Goal: Task Accomplishment & Management: Manage account settings

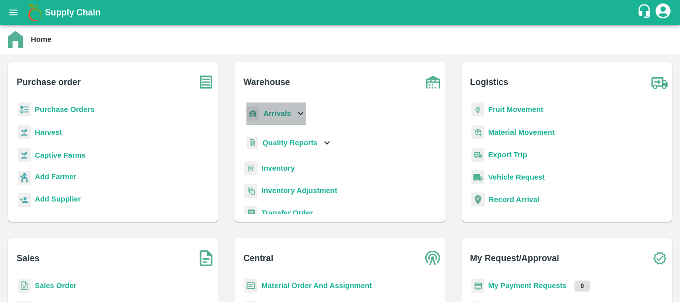
click at [277, 112] on b "Arrivals" at bounding box center [276, 114] width 27 height 8
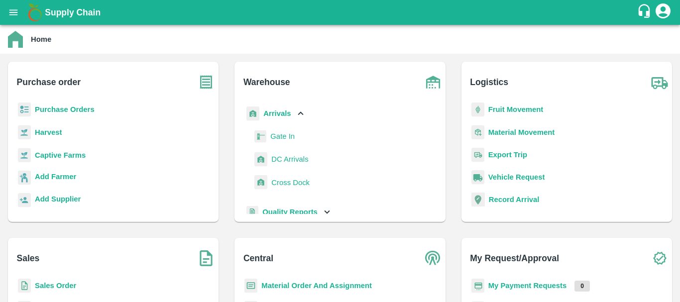
click at [284, 158] on span "DC Arrivals" at bounding box center [289, 159] width 37 height 11
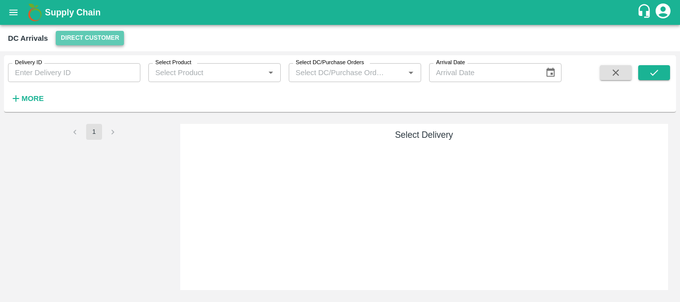
click at [93, 36] on button "Direct Customer" at bounding box center [90, 38] width 68 height 14
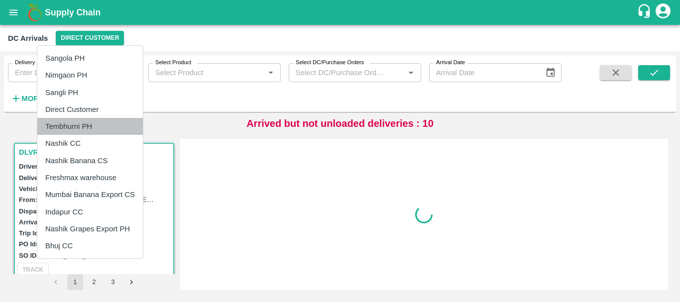
click at [81, 124] on li "Tembhurni PH" at bounding box center [90, 126] width 106 height 17
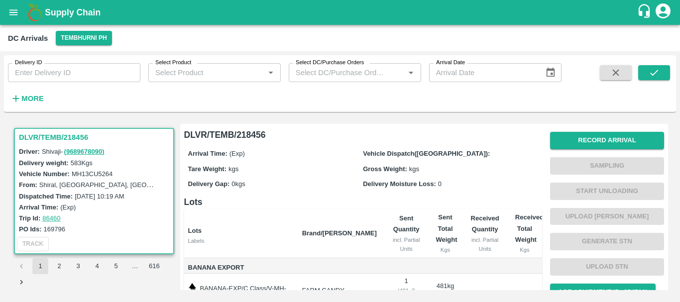
scroll to position [68, 0]
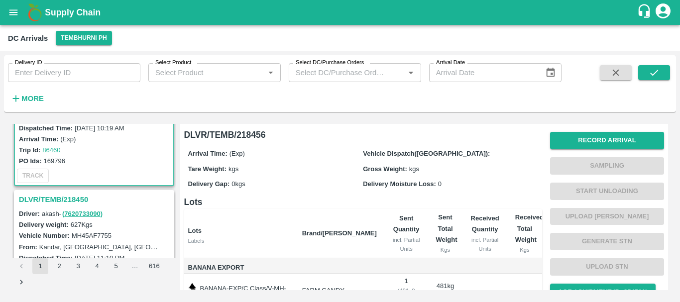
click at [67, 198] on h3 "DLVR/TEMB/218450" at bounding box center [95, 199] width 153 height 13
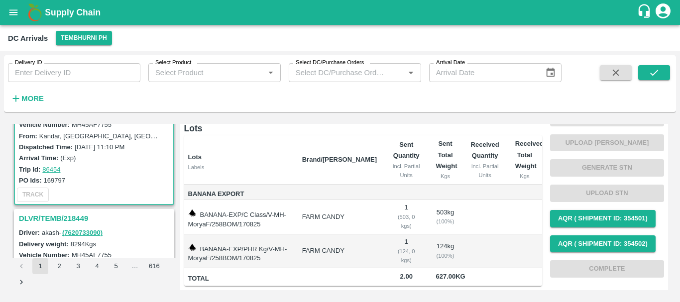
scroll to position [180, 0]
click at [71, 218] on h3 "DLVR/TEMB/218449" at bounding box center [95, 218] width 153 height 13
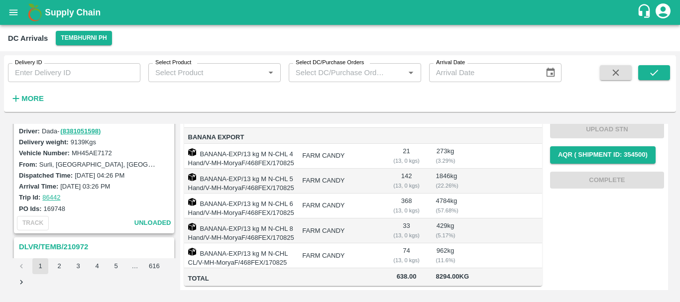
scroll to position [741, 0]
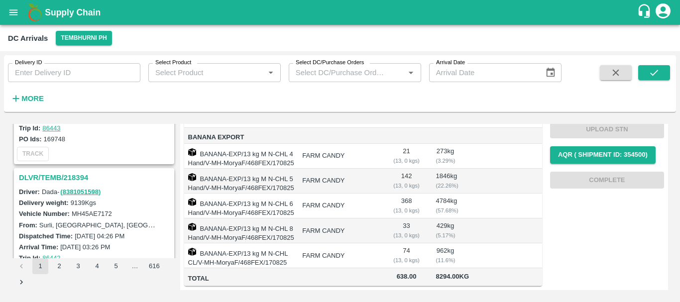
click at [67, 176] on h3 "DLVR/TEMB/218394" at bounding box center [95, 177] width 153 height 13
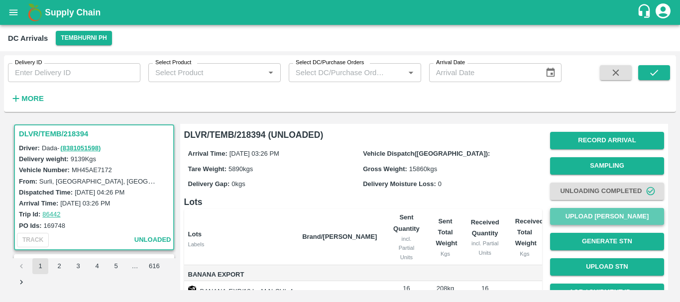
click at [585, 211] on button "Upload [PERSON_NAME]" at bounding box center [607, 216] width 114 height 17
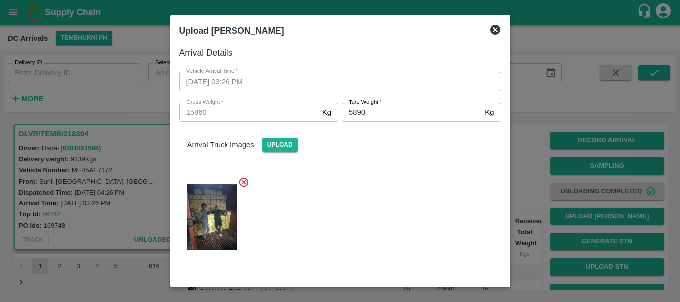
scroll to position [107, 0]
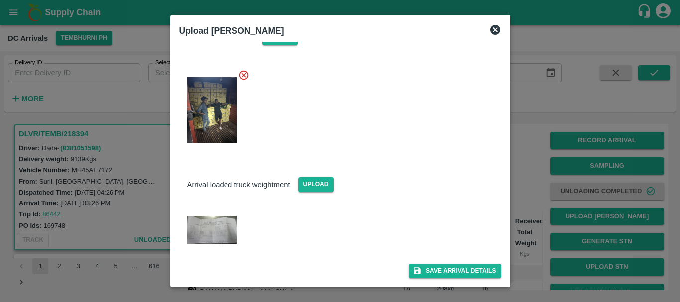
click at [522, 183] on div at bounding box center [340, 151] width 680 height 302
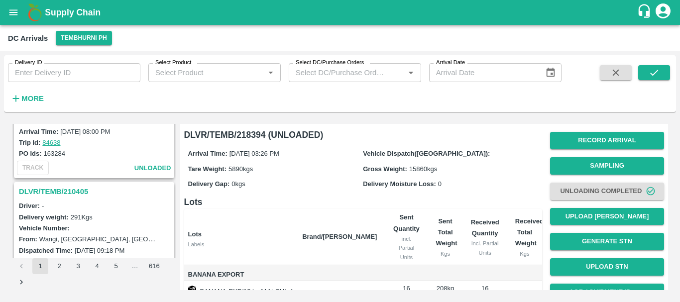
scroll to position [983, 0]
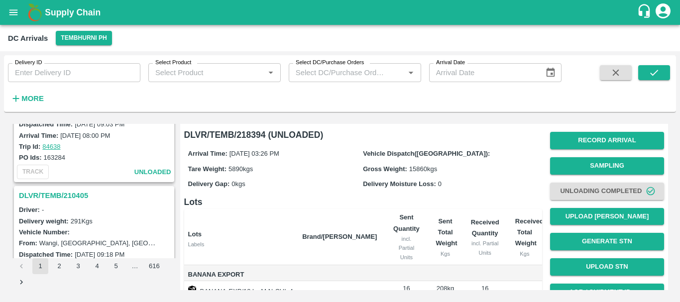
click at [75, 194] on h3 "DLVR/TEMB/210405" at bounding box center [95, 195] width 153 height 13
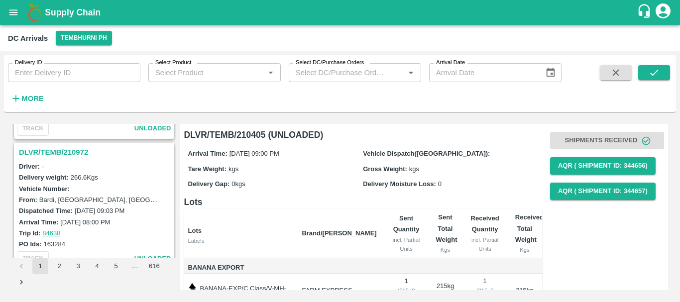
click at [58, 153] on h3 "DLVR/TEMB/210972" at bounding box center [95, 152] width 153 height 13
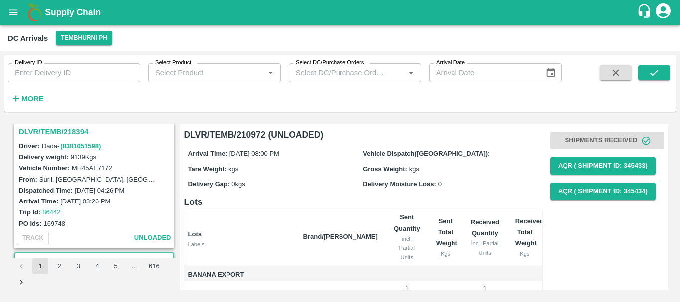
click at [59, 130] on h3 "DLVR/TEMB/218394" at bounding box center [95, 131] width 153 height 13
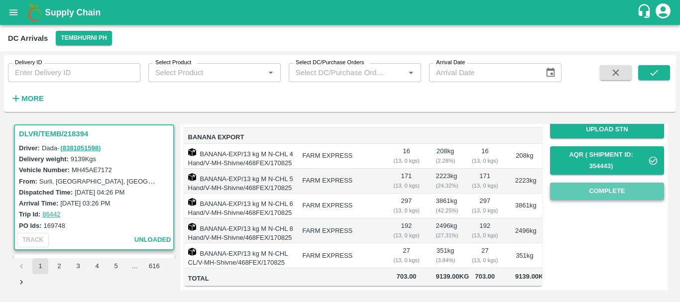
click at [569, 194] on button "Complete" at bounding box center [607, 191] width 114 height 17
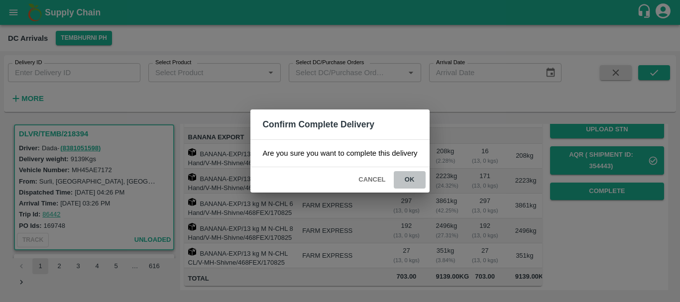
click at [403, 184] on button "ok" at bounding box center [410, 179] width 32 height 17
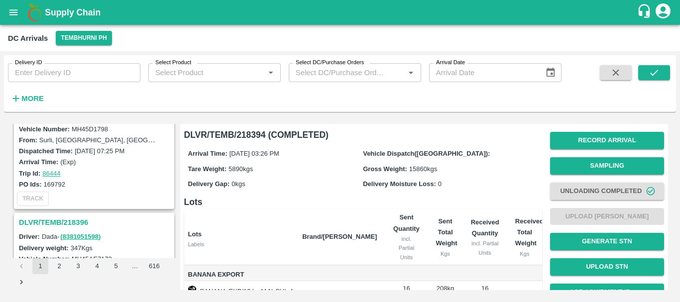
click at [74, 225] on h3 "DLVR/TEMB/218396" at bounding box center [95, 222] width 153 height 13
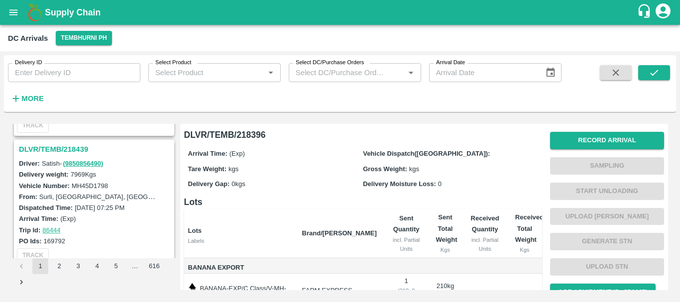
click at [77, 147] on h3 "DLVR/TEMB/218439" at bounding box center [95, 149] width 153 height 13
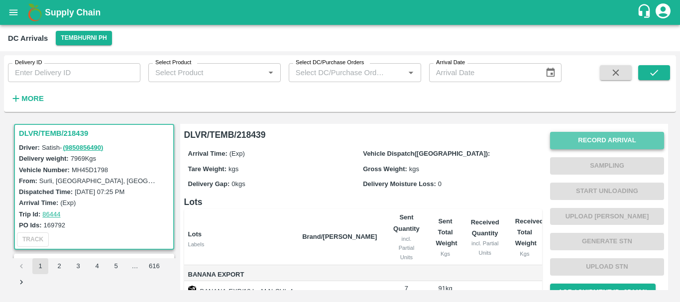
click at [587, 141] on button "Record Arrival" at bounding box center [607, 140] width 114 height 17
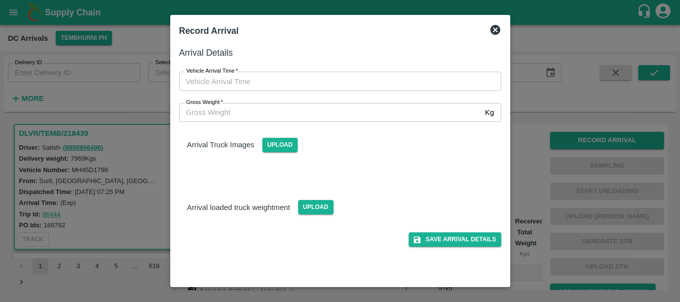
type input "DD/MM/YYYY hh:mm aa"
click at [440, 80] on input "DD/MM/YYYY hh:mm aa" at bounding box center [336, 81] width 315 height 19
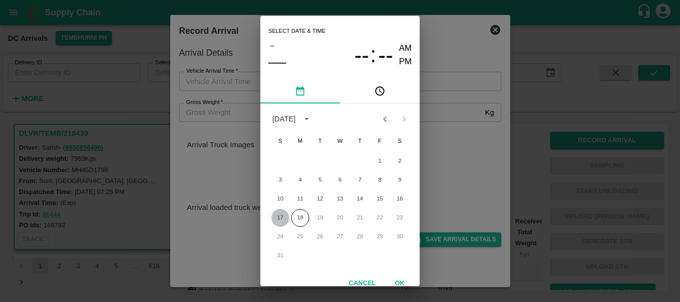
click at [279, 215] on button "17" at bounding box center [280, 218] width 18 height 18
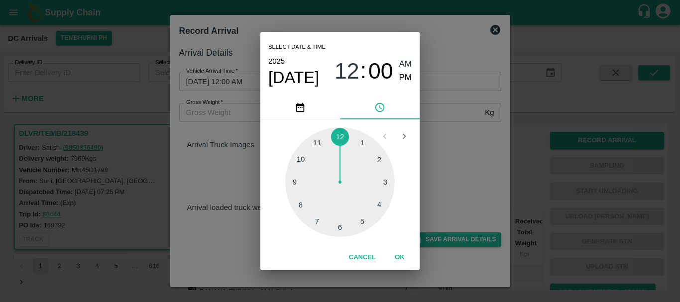
click at [294, 181] on div at bounding box center [340, 182] width 110 height 110
click at [297, 183] on div at bounding box center [340, 182] width 110 height 110
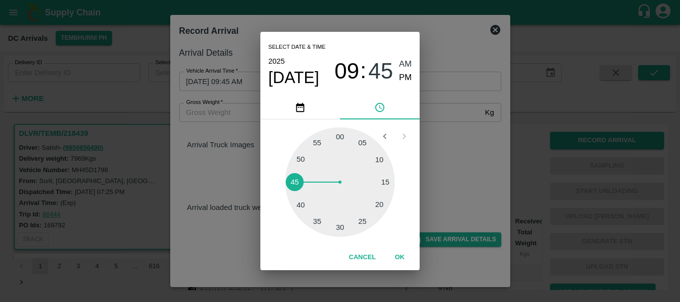
click at [408, 75] on span "PM" at bounding box center [405, 77] width 13 height 13
type input "[DATE] 09:45 PM"
click at [457, 139] on div "Select date & time [DATE] 09 : 45 AM PM 05 10 15 20 25 30 35 40 45 50 55 00 Can…" at bounding box center [340, 151] width 680 height 302
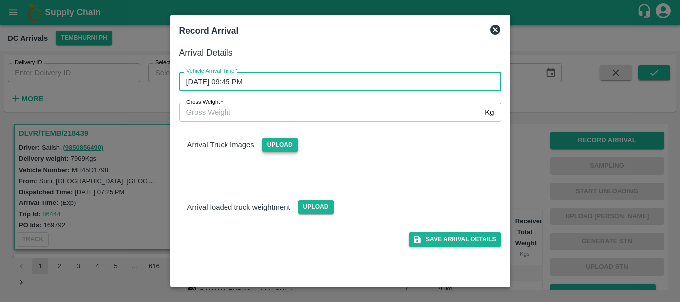
click at [280, 145] on span "Upload" at bounding box center [279, 145] width 35 height 14
click at [0, 0] on input "Upload" at bounding box center [0, 0] width 0 height 0
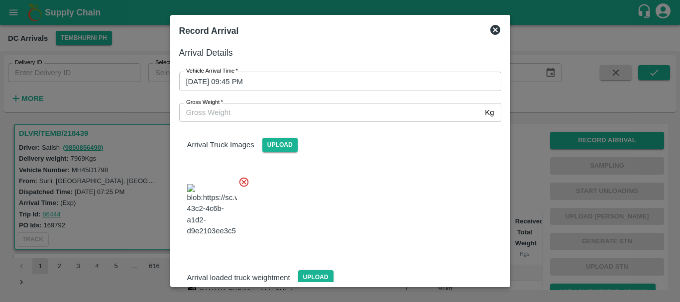
scroll to position [53, 0]
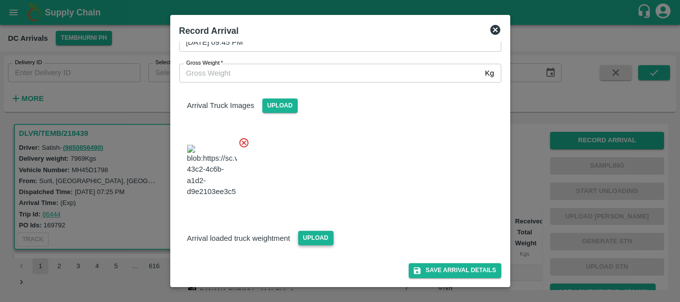
click at [313, 233] on span "Upload" at bounding box center [315, 238] width 35 height 14
click at [0, 0] on input "Upload" at bounding box center [0, 0] width 0 height 0
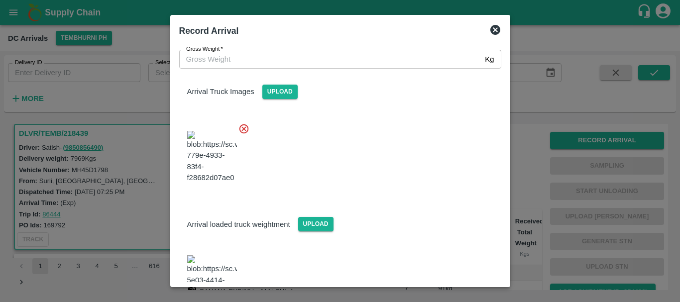
scroll to position [101, 0]
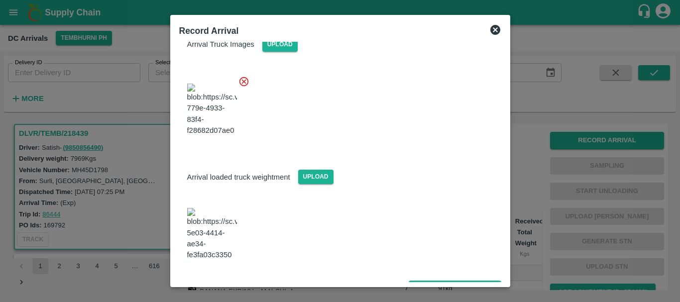
click at [220, 232] on img at bounding box center [212, 234] width 50 height 52
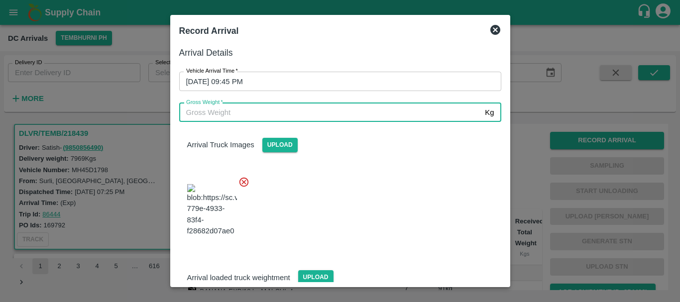
click at [277, 111] on input "Gross Weight   *" at bounding box center [330, 112] width 302 height 19
type input "14140"
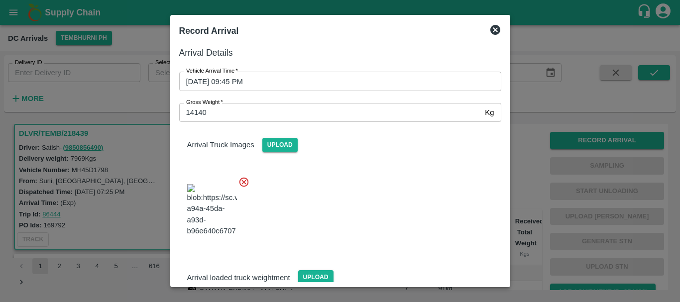
click at [379, 182] on div at bounding box center [336, 207] width 330 height 78
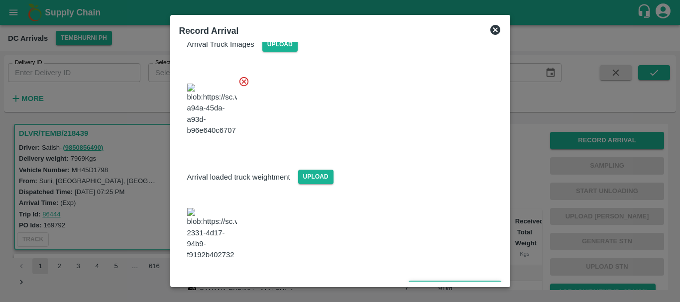
click at [413, 283] on icon "submit" at bounding box center [417, 287] width 9 height 9
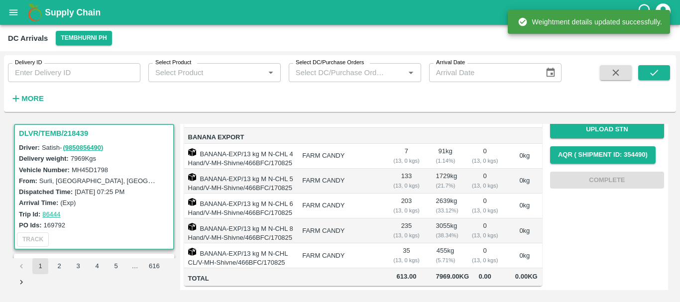
scroll to position [0, 0]
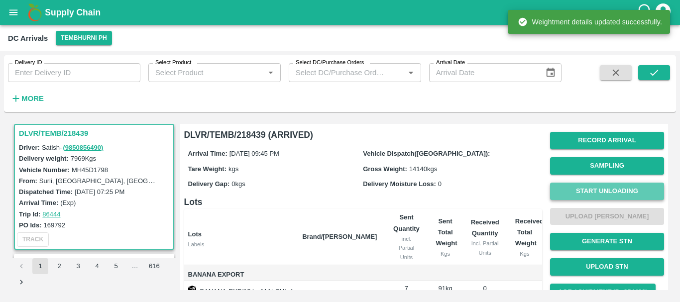
click at [590, 191] on button "Start Unloading" at bounding box center [607, 191] width 114 height 17
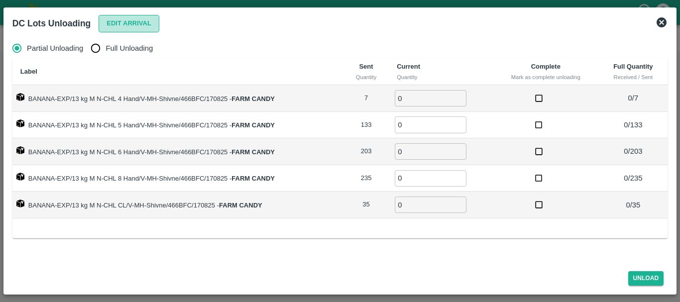
click at [119, 21] on button "Edit Arrival" at bounding box center [129, 23] width 61 height 17
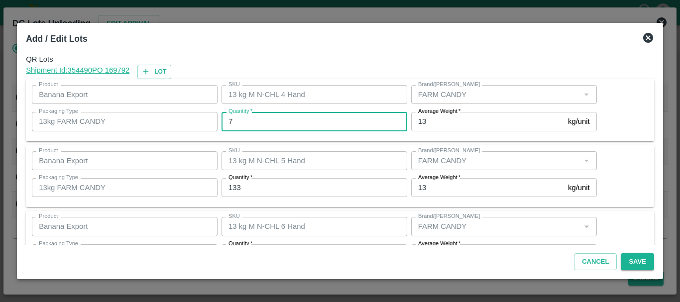
click at [302, 118] on input "7" at bounding box center [314, 121] width 186 height 19
type input "6"
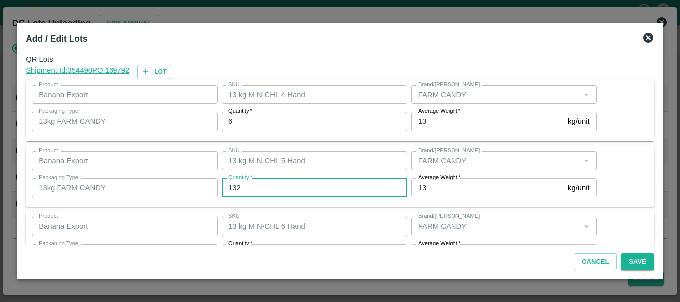
type input "132"
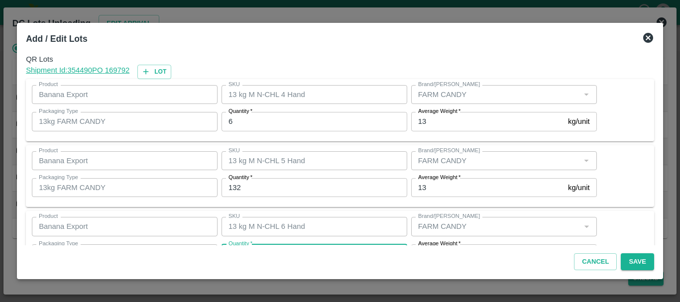
scroll to position [18, 0]
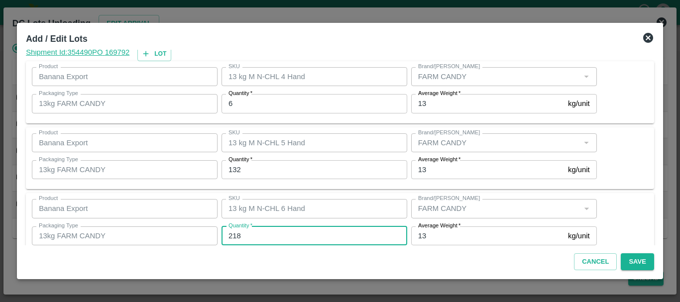
type input "218"
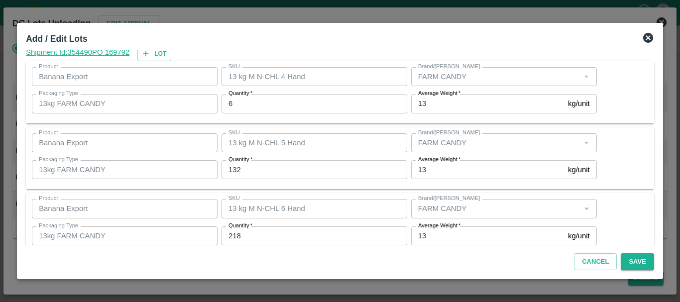
scroll to position [168, 0]
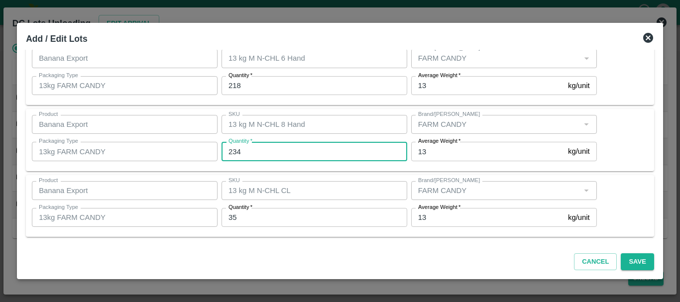
type input "234"
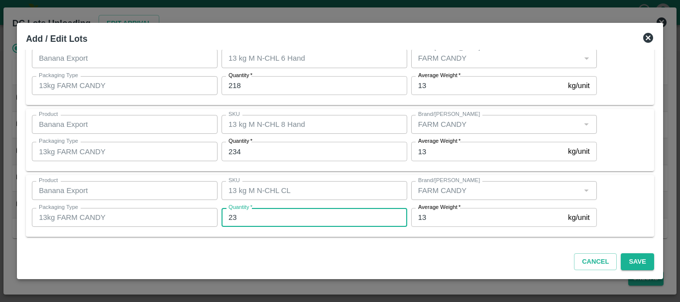
type input "23"
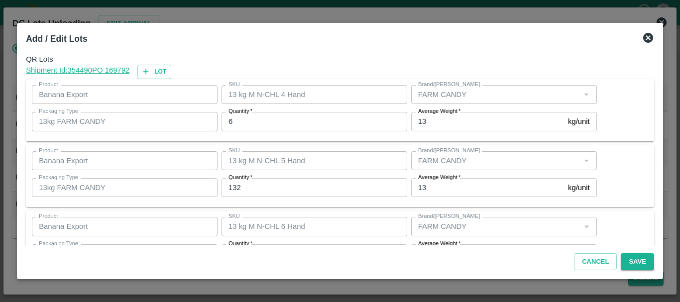
scroll to position [168, 0]
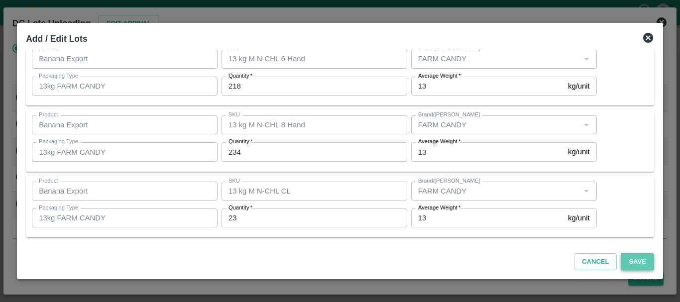
click at [640, 259] on button "Save" at bounding box center [637, 261] width 33 height 17
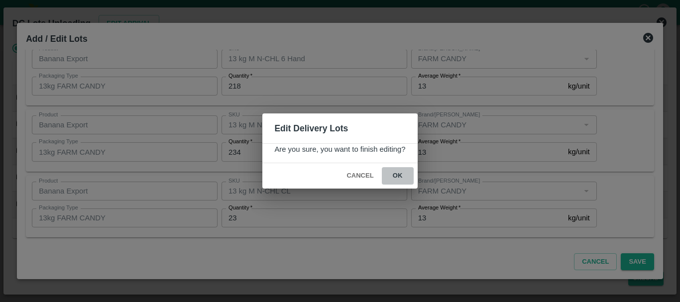
click at [401, 174] on button "ok" at bounding box center [398, 175] width 32 height 17
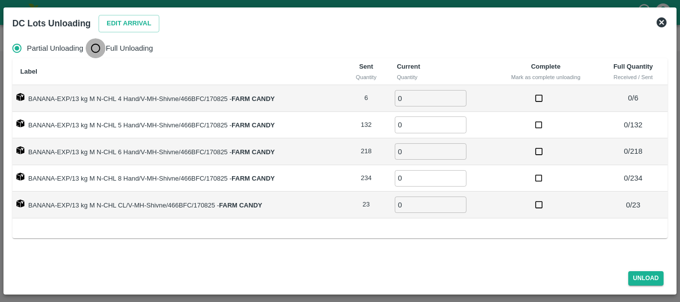
click at [95, 43] on input "Full Unloading" at bounding box center [96, 48] width 20 height 20
radio input "true"
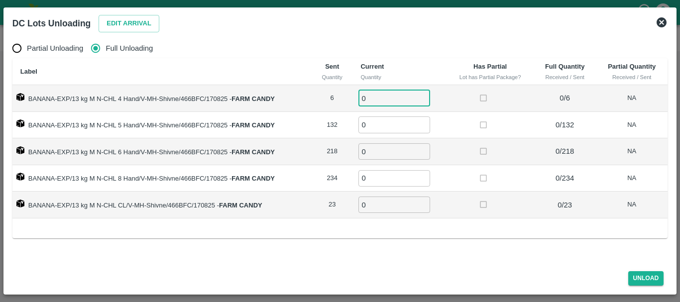
click at [368, 93] on input "0" at bounding box center [394, 98] width 72 height 16
type input "06"
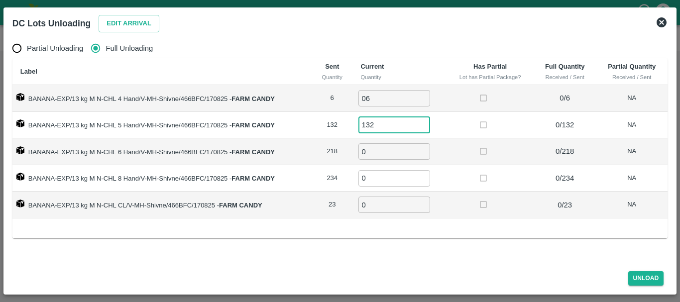
type input "132"
type input "218"
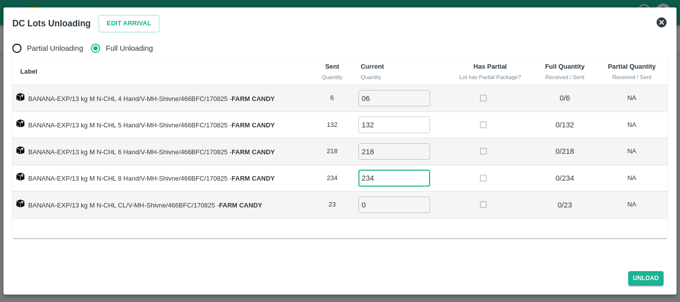
type input "234"
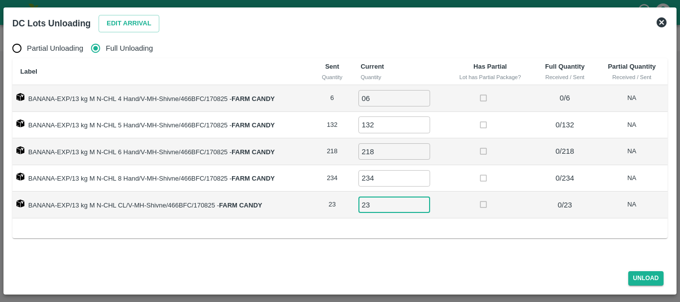
type input "23"
click at [451, 200] on td at bounding box center [489, 205] width 87 height 27
click at [645, 280] on button "Unload" at bounding box center [646, 278] width 36 height 14
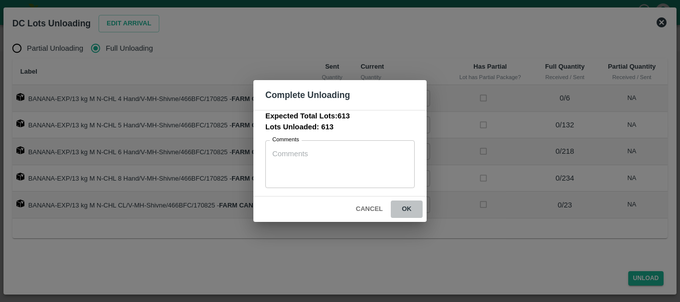
click at [405, 203] on button "ok" at bounding box center [407, 209] width 32 height 17
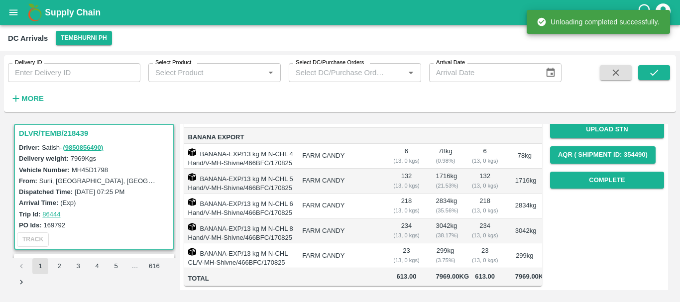
scroll to position [0, 0]
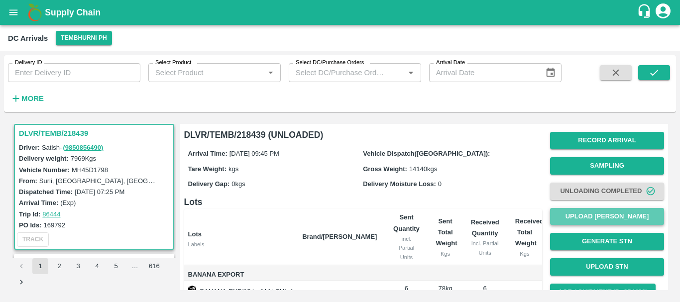
click at [604, 211] on button "Upload [PERSON_NAME]" at bounding box center [607, 216] width 114 height 17
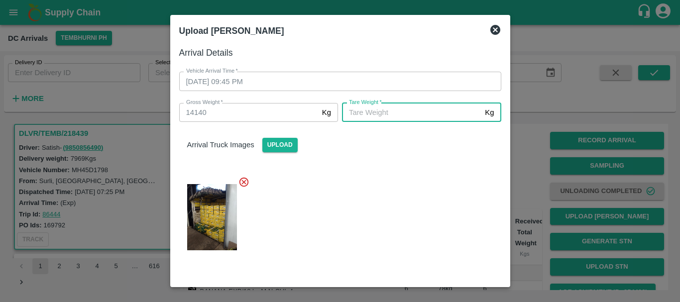
click at [361, 114] on input "[PERSON_NAME]   *" at bounding box center [411, 112] width 139 height 19
type input "5460"
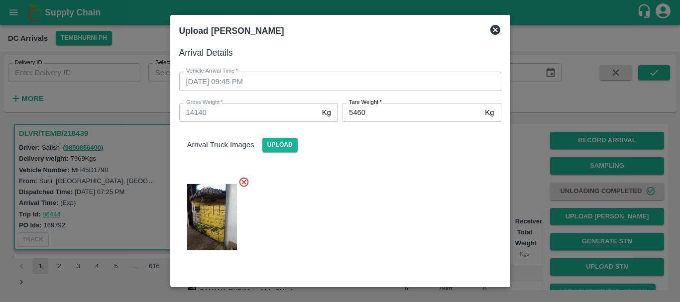
click at [380, 157] on div "Arrival Truck Images Upload" at bounding box center [336, 191] width 330 height 154
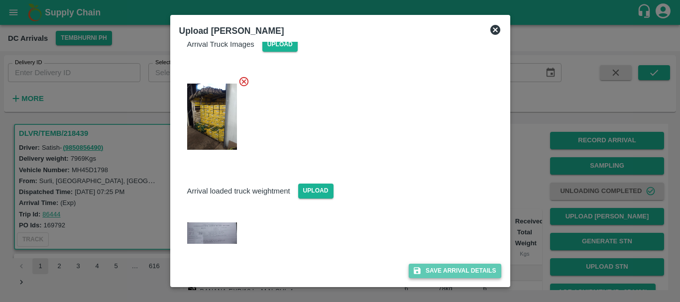
click at [437, 270] on button "Save Arrival Details" at bounding box center [455, 271] width 92 height 14
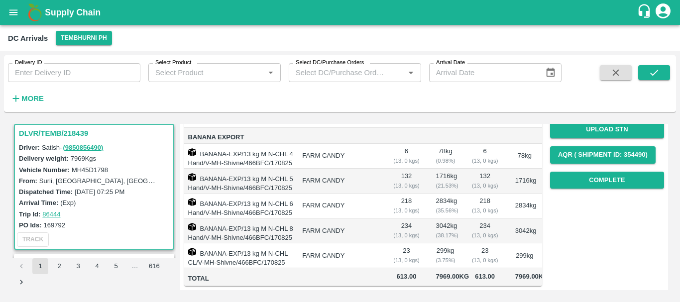
scroll to position [156, 0]
click at [586, 172] on button "Complete" at bounding box center [607, 180] width 114 height 17
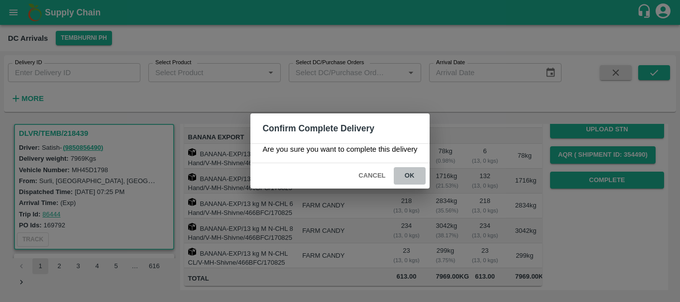
click at [410, 174] on button "ok" at bounding box center [410, 175] width 32 height 17
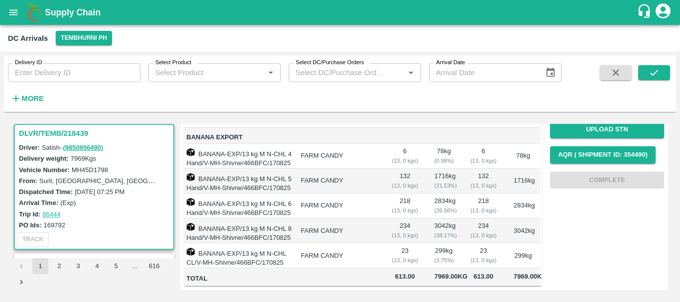
scroll to position [0, 0]
click at [374, 219] on td "FARM CANDY" at bounding box center [338, 231] width 91 height 25
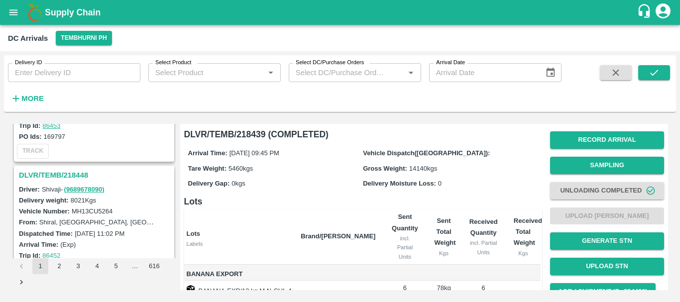
click at [69, 174] on h3 "DLVR/TEMB/218448" at bounding box center [95, 175] width 153 height 13
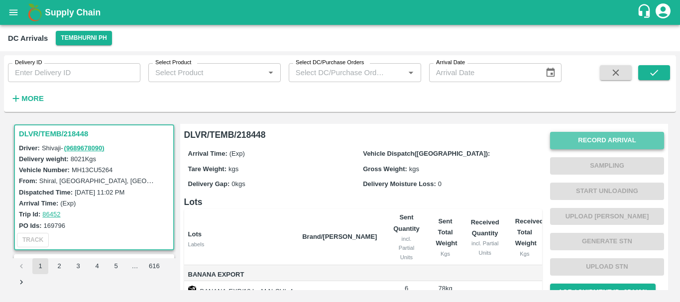
click at [584, 135] on button "Record Arrival" at bounding box center [607, 140] width 114 height 17
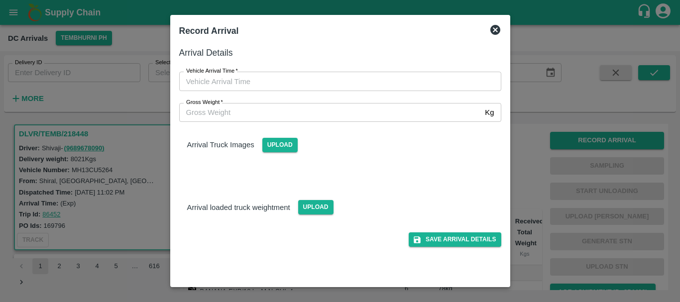
type input "DD/MM/YYYY hh:mm aa"
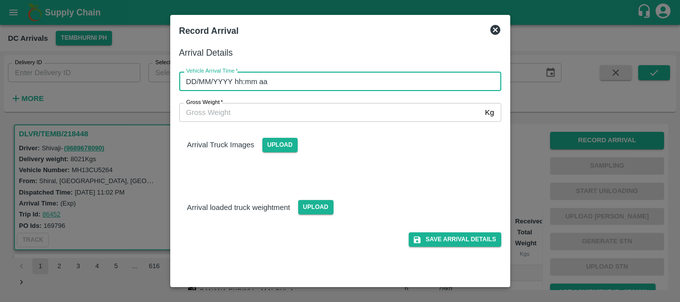
click at [279, 78] on input "DD/MM/YYYY hh:mm aa" at bounding box center [336, 81] width 315 height 19
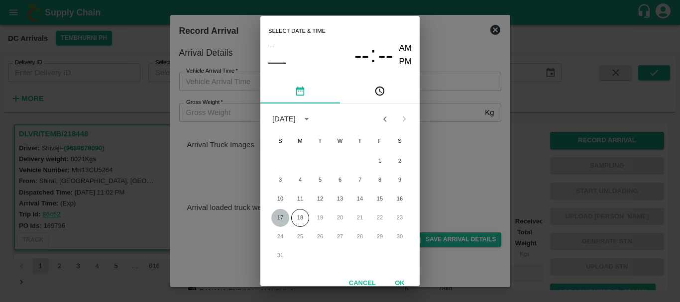
click at [279, 216] on button "17" at bounding box center [280, 218] width 18 height 18
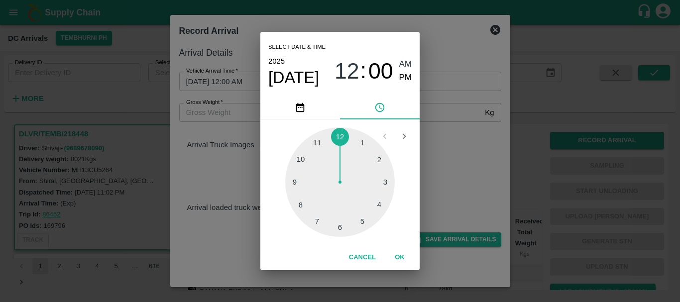
click at [342, 230] on div at bounding box center [340, 182] width 110 height 110
click at [347, 137] on div at bounding box center [340, 182] width 110 height 110
click at [408, 76] on span "PM" at bounding box center [405, 77] width 13 height 13
type input "[DATE] 06:02 PM"
click at [464, 135] on div "Select date & time [DATE] 06 : 02 AM PM 05 10 15 20 25 30 35 40 45 50 55 00 Can…" at bounding box center [340, 151] width 680 height 302
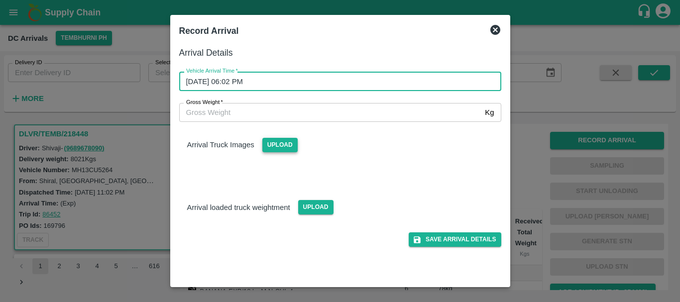
click at [281, 141] on span "Upload" at bounding box center [279, 145] width 35 height 14
click at [0, 0] on input "Upload" at bounding box center [0, 0] width 0 height 0
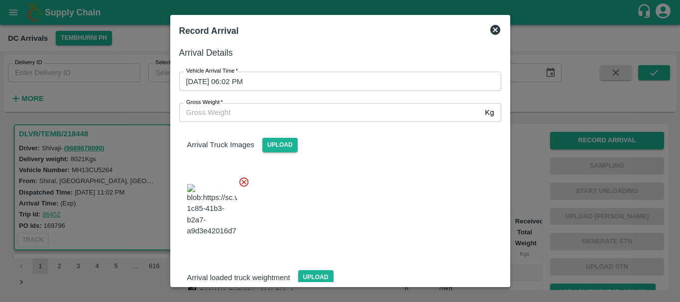
scroll to position [75, 0]
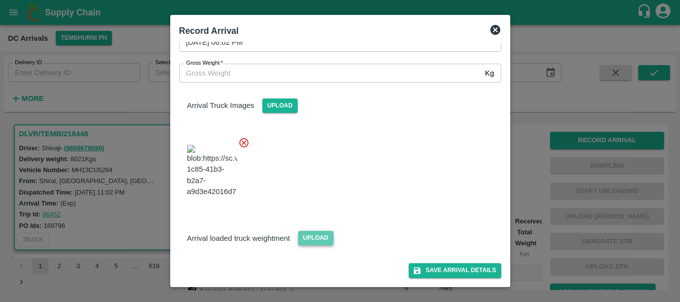
click at [324, 236] on span "Upload" at bounding box center [315, 238] width 35 height 14
click at [0, 0] on input "Upload" at bounding box center [0, 0] width 0 height 0
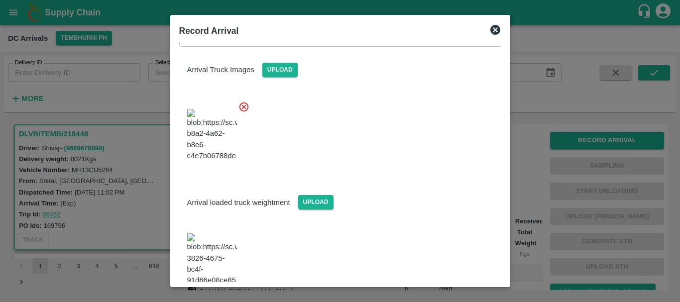
scroll to position [123, 0]
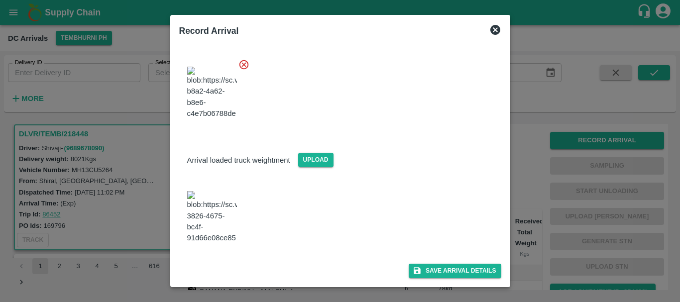
click at [205, 235] on img at bounding box center [212, 217] width 50 height 52
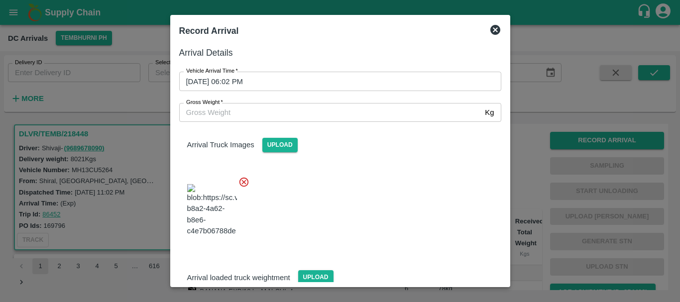
click at [279, 116] on input "Gross Weight   *" at bounding box center [330, 112] width 302 height 19
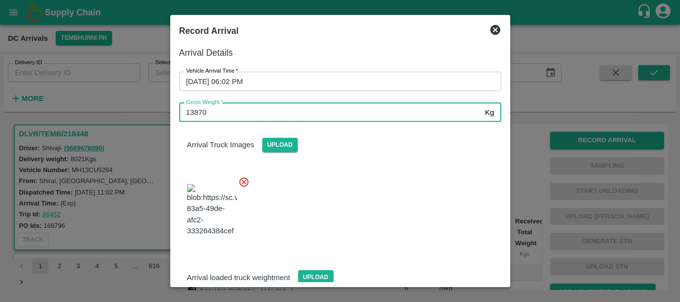
type input "13870"
click at [354, 169] on div at bounding box center [336, 207] width 330 height 78
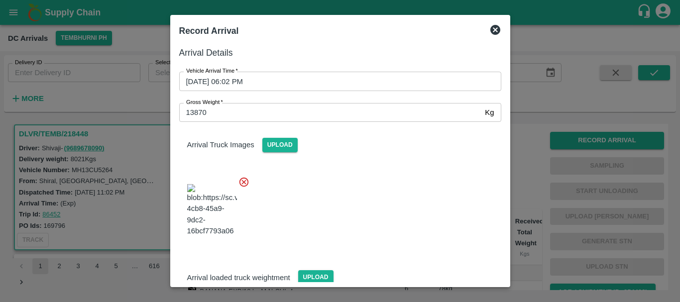
scroll to position [123, 0]
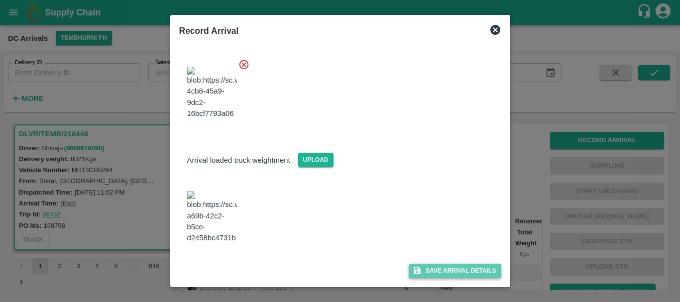
click at [439, 268] on button "Save Arrival Details" at bounding box center [455, 271] width 92 height 14
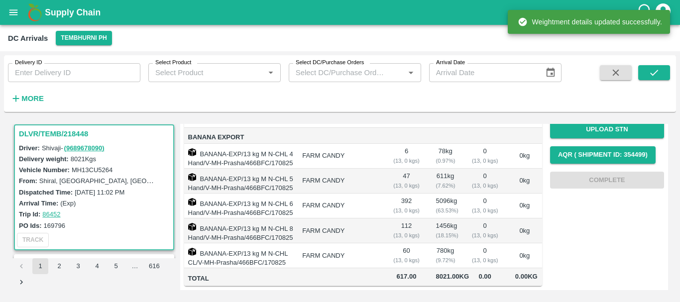
scroll to position [0, 0]
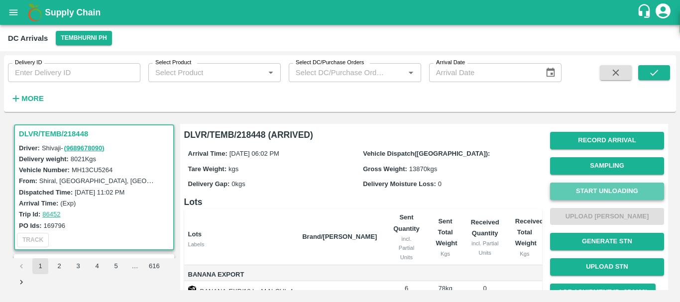
click at [580, 188] on button "Start Unloading" at bounding box center [607, 191] width 114 height 17
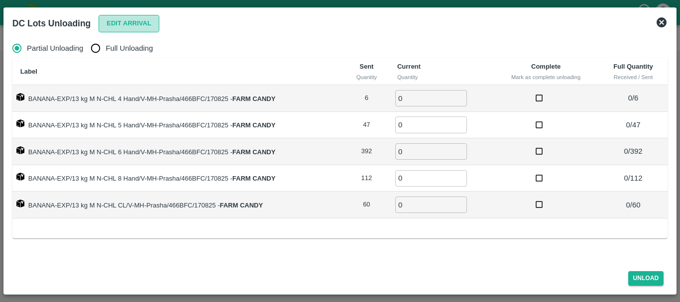
click at [115, 27] on button "Edit Arrival" at bounding box center [129, 23] width 61 height 17
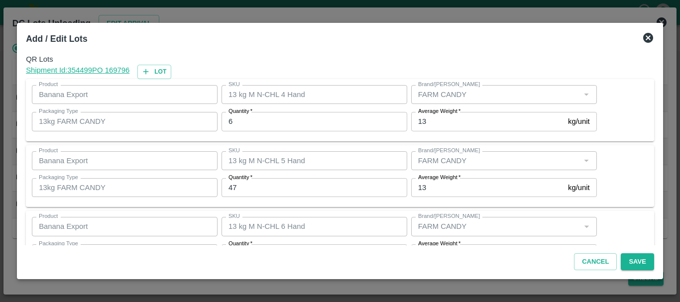
click at [277, 121] on input "6" at bounding box center [314, 121] width 186 height 19
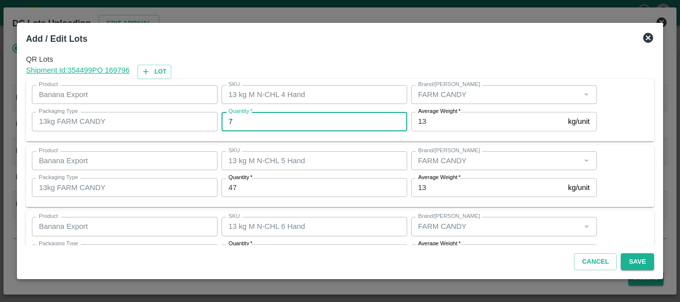
type input "7"
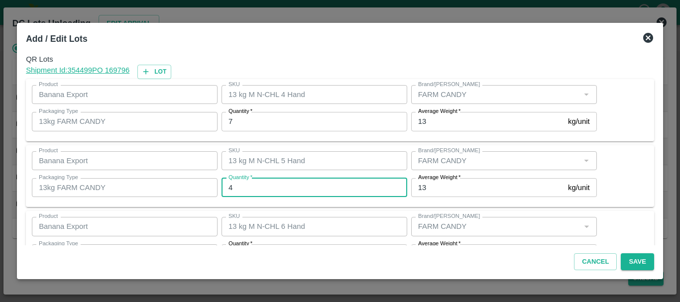
type input "47"
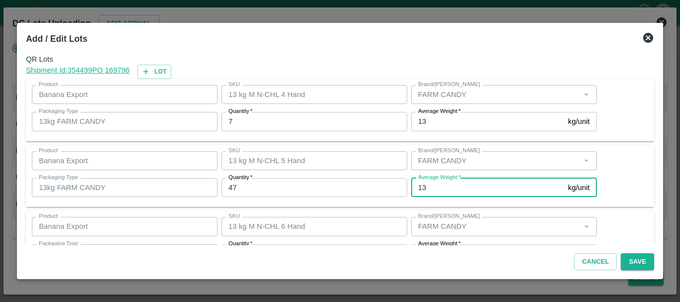
scroll to position [18, 0]
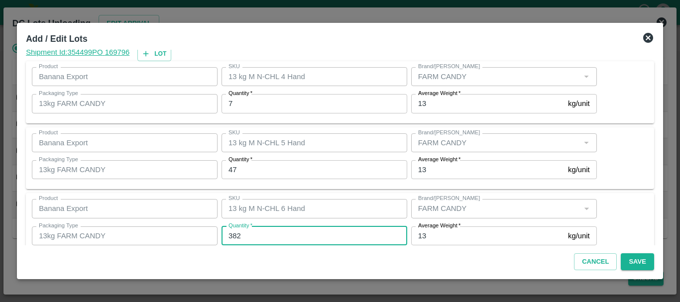
type input "382"
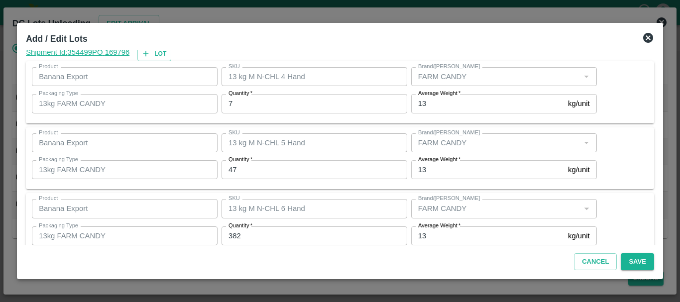
scroll to position [168, 0]
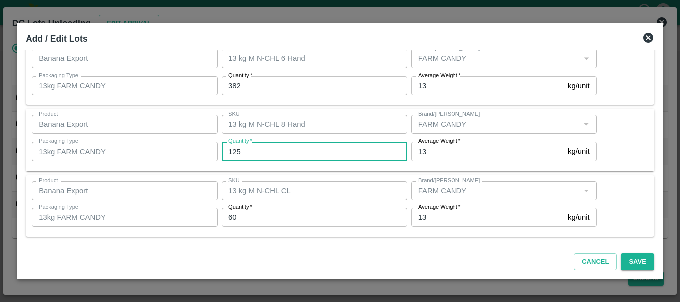
type input "125"
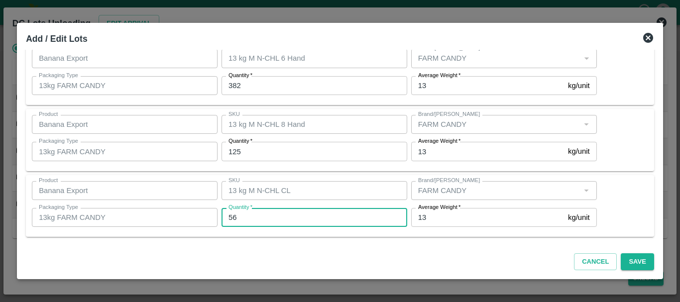
type input "56"
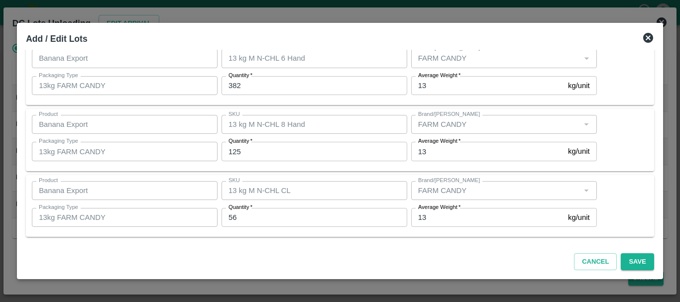
click at [347, 167] on div "Product Banana Export Product SKU 13 kg M N-CHL 8 Hand SKU Brand/Marka Brand/Ma…" at bounding box center [340, 140] width 628 height 62
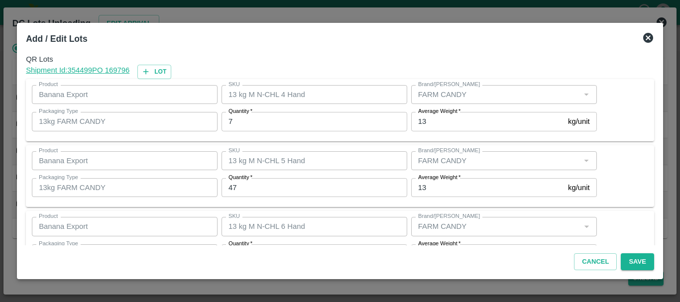
scroll to position [168, 0]
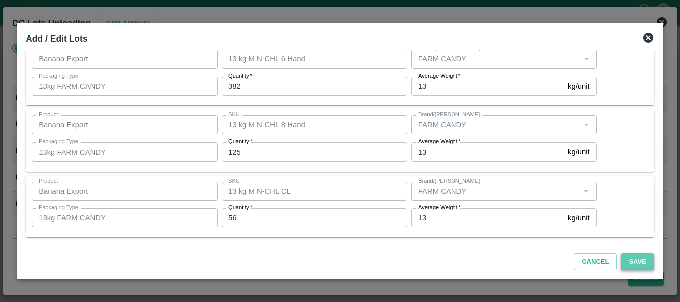
click at [624, 260] on button "Save" at bounding box center [637, 261] width 33 height 17
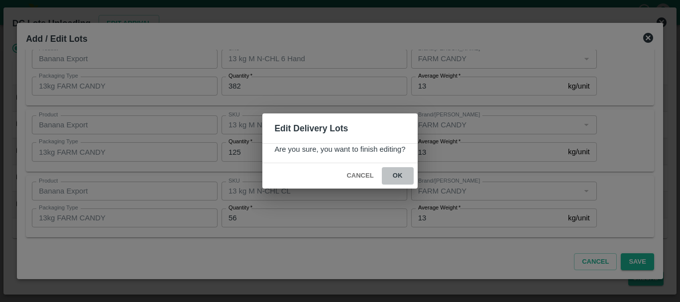
click at [405, 182] on button "ok" at bounding box center [398, 175] width 32 height 17
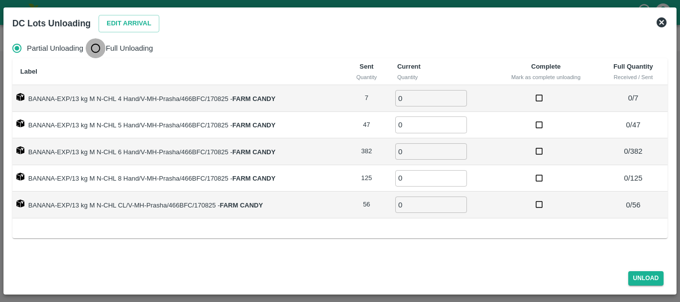
click at [96, 46] on input "Full Unloading" at bounding box center [96, 48] width 20 height 20
radio input "true"
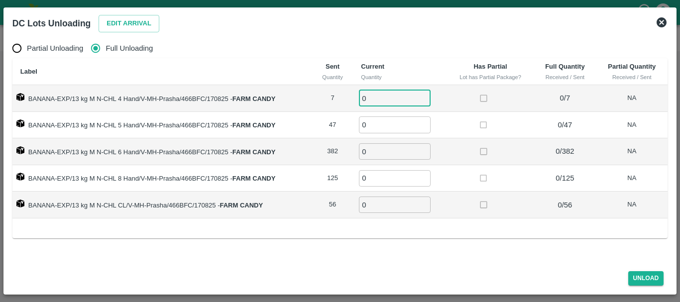
click at [371, 98] on input "0" at bounding box center [395, 98] width 72 height 16
type input "07"
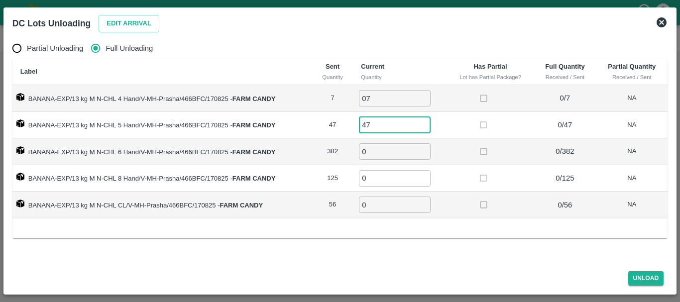
type input "47"
type input "382"
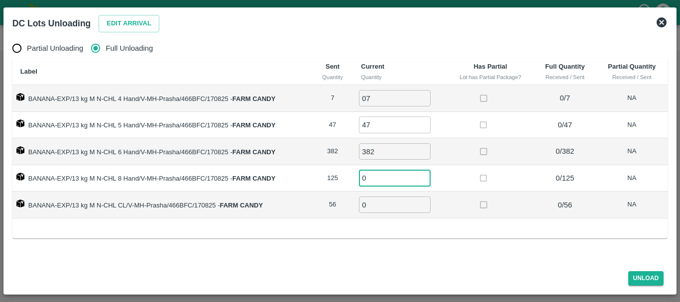
click at [376, 178] on input "0" at bounding box center [395, 178] width 72 height 16
type input "125"
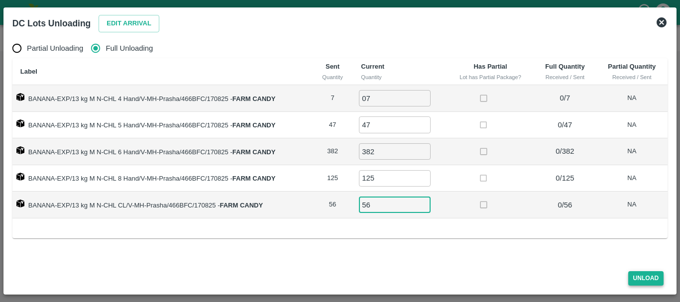
type input "56"
click at [636, 276] on button "Unload" at bounding box center [646, 278] width 36 height 14
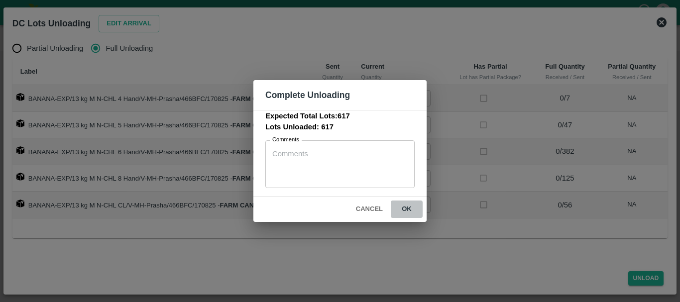
click at [406, 207] on button "ok" at bounding box center [407, 209] width 32 height 17
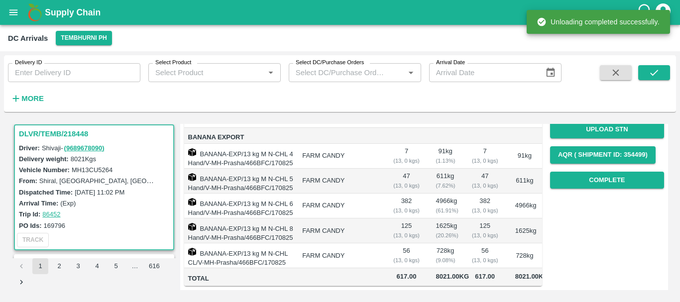
scroll to position [0, 0]
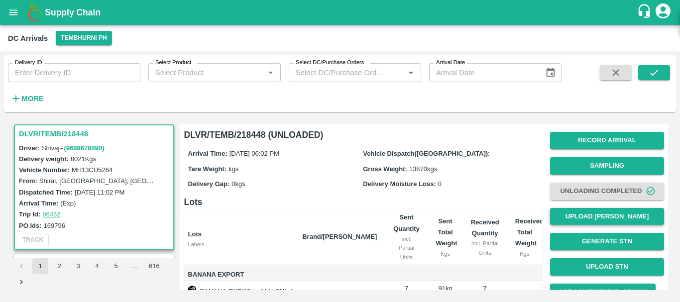
click at [595, 217] on button "Upload [PERSON_NAME]" at bounding box center [607, 216] width 114 height 17
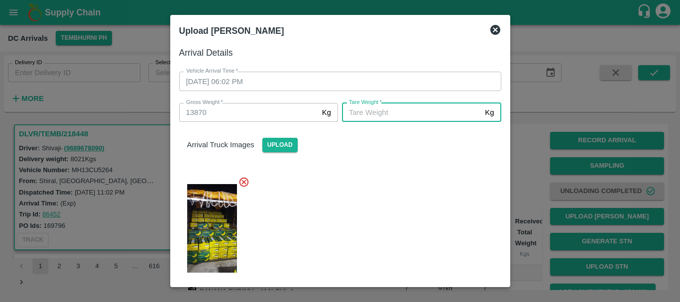
click at [404, 109] on input "[PERSON_NAME]   *" at bounding box center [411, 112] width 139 height 19
type input "5130"
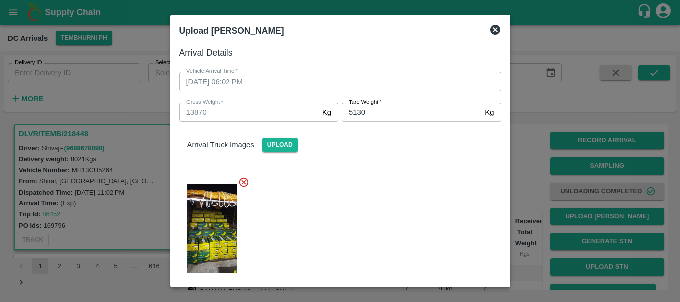
click at [395, 189] on div at bounding box center [336, 225] width 330 height 114
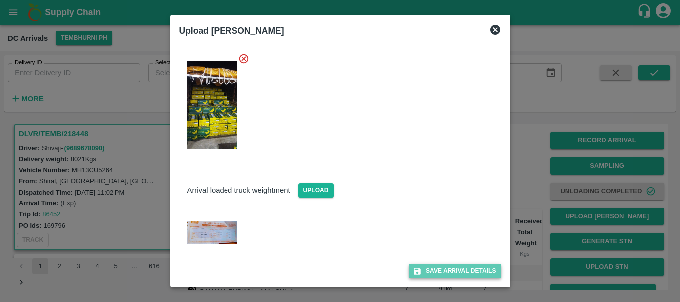
click at [444, 265] on button "Save Arrival Details" at bounding box center [455, 271] width 92 height 14
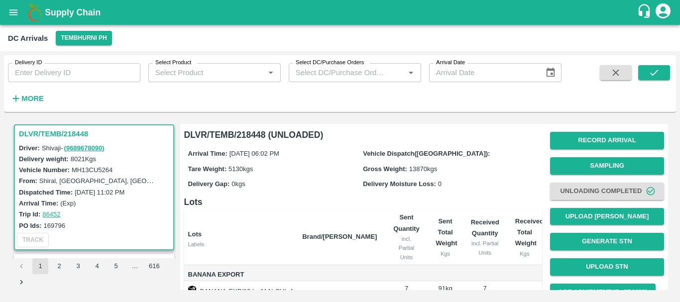
scroll to position [182, 0]
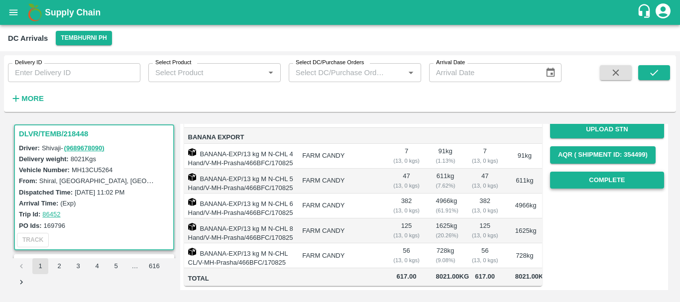
click at [567, 172] on button "Complete" at bounding box center [607, 180] width 114 height 17
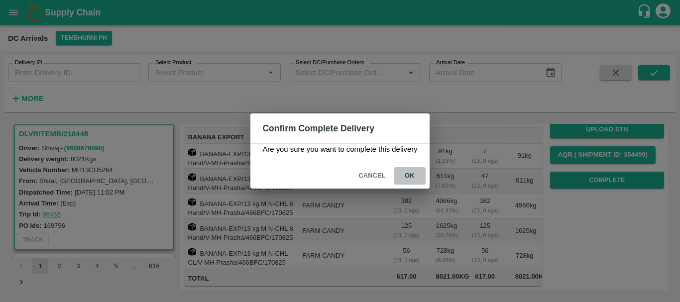
click at [408, 175] on button "ok" at bounding box center [410, 175] width 32 height 17
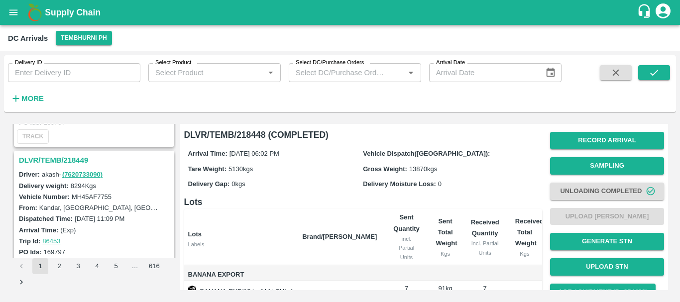
scroll to position [237, 0]
click at [62, 157] on h3 "DLVR/TEMB/218449" at bounding box center [95, 160] width 153 height 13
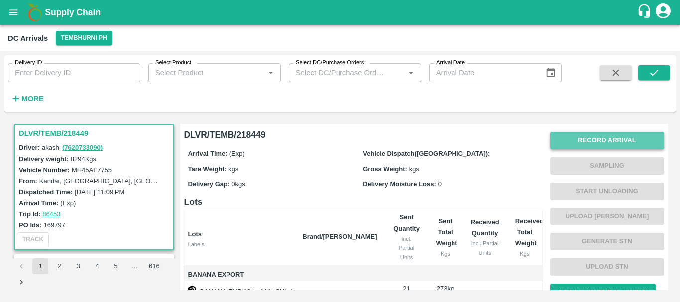
click at [604, 140] on button "Record Arrival" at bounding box center [607, 140] width 114 height 17
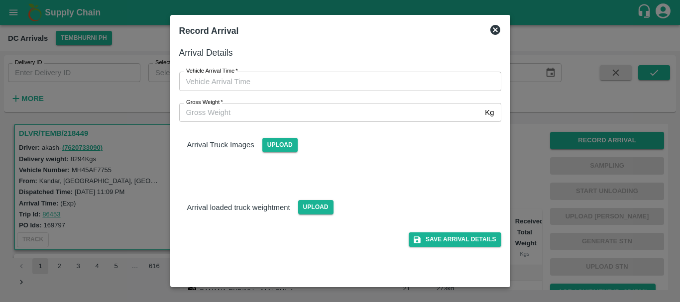
type input "DD/MM/YYYY hh:mm aa"
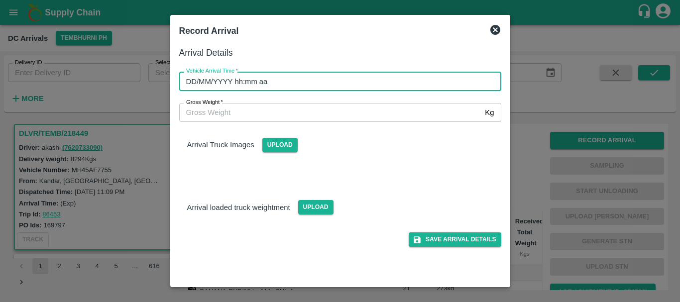
click at [443, 77] on input "DD/MM/YYYY hh:mm aa" at bounding box center [336, 81] width 315 height 19
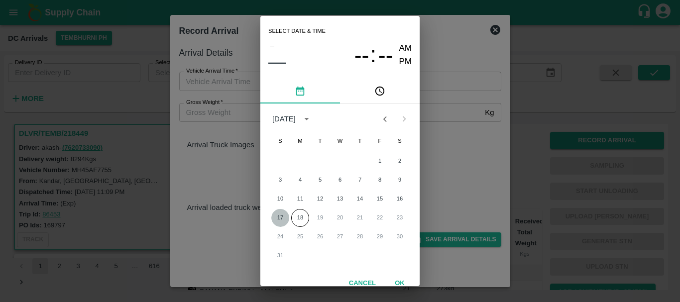
click at [283, 217] on button "17" at bounding box center [280, 218] width 18 height 18
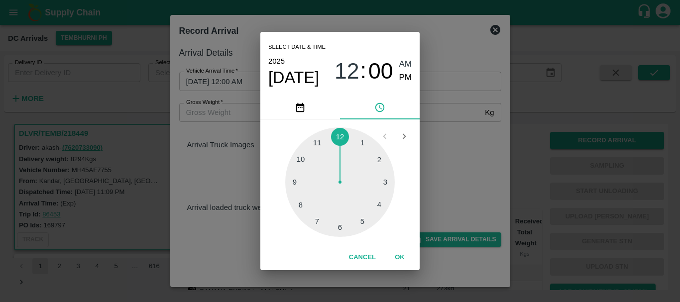
click at [299, 207] on div at bounding box center [340, 182] width 110 height 110
click at [399, 79] on span "PM" at bounding box center [405, 77] width 13 height 13
type input "[DATE] 08:00 PM"
click at [446, 124] on div "Select date & time [DATE] 08 : 00 AM PM 05 10 15 20 25 30 35 40 45 50 55 00 Can…" at bounding box center [340, 151] width 680 height 302
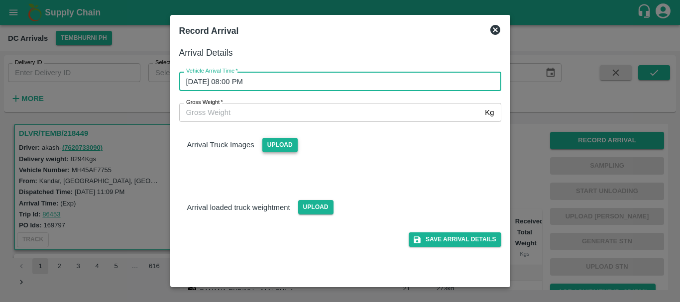
click at [288, 148] on span "Upload" at bounding box center [279, 145] width 35 height 14
click at [0, 0] on input "Upload" at bounding box center [0, 0] width 0 height 0
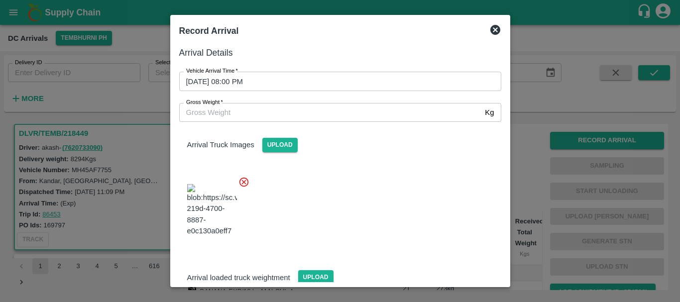
scroll to position [75, 0]
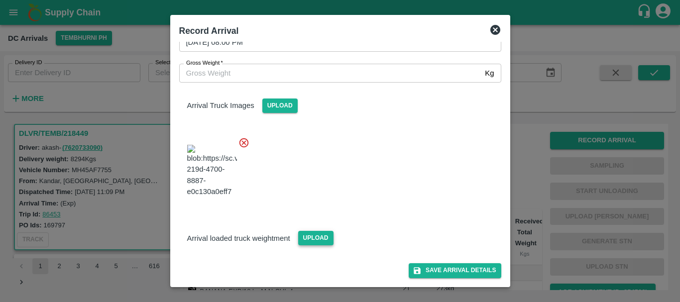
click at [308, 235] on span "Upload" at bounding box center [315, 238] width 35 height 14
click at [0, 0] on input "Upload" at bounding box center [0, 0] width 0 height 0
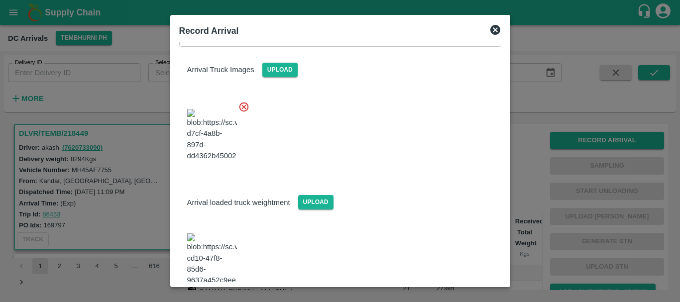
scroll to position [121, 0]
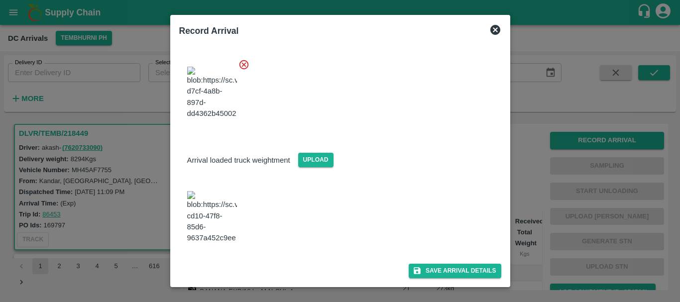
click at [209, 238] on img at bounding box center [212, 217] width 50 height 52
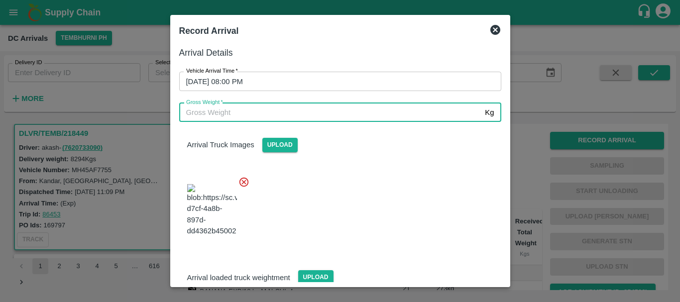
click at [257, 109] on input "Gross Weight   *" at bounding box center [330, 112] width 302 height 19
type input "14440"
click at [358, 207] on div at bounding box center [336, 207] width 330 height 78
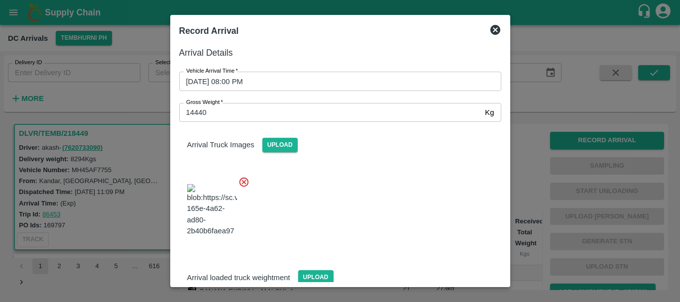
scroll to position [121, 0]
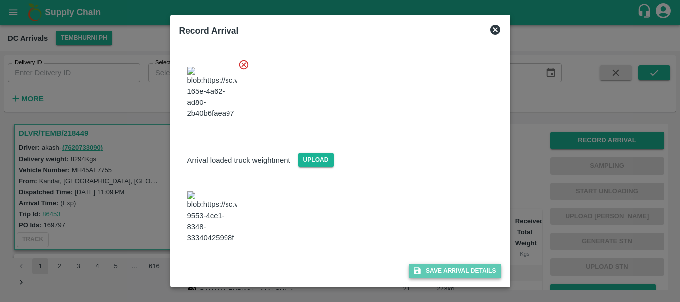
click at [441, 272] on button "Save Arrival Details" at bounding box center [455, 271] width 92 height 14
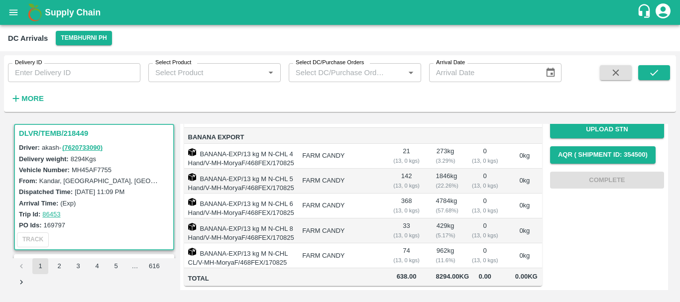
scroll to position [0, 0]
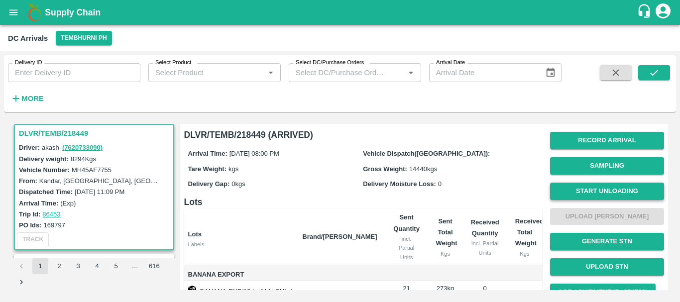
click at [593, 190] on button "Start Unloading" at bounding box center [607, 191] width 114 height 17
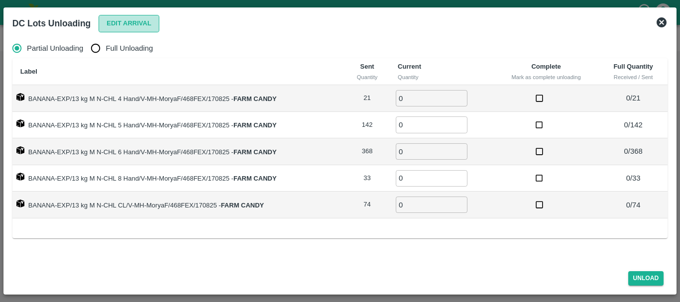
click at [150, 23] on button "Edit Arrival" at bounding box center [129, 23] width 61 height 17
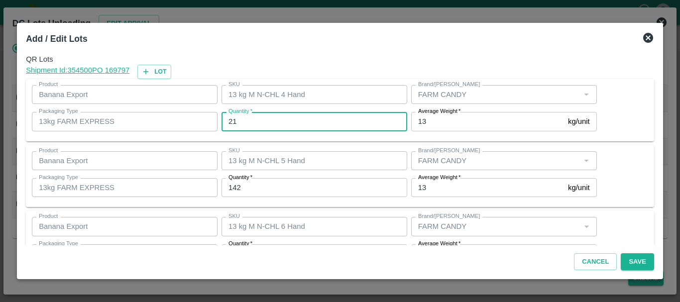
click at [309, 121] on input "21" at bounding box center [314, 121] width 186 height 19
type input "2"
type input "17"
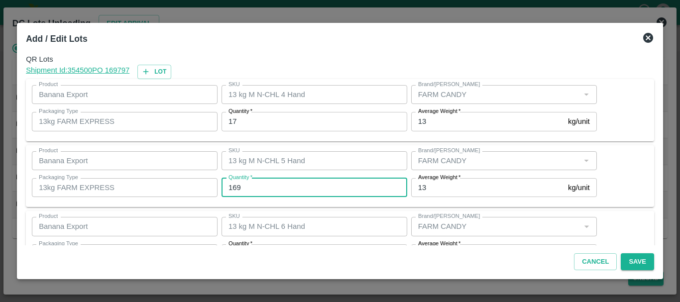
type input "169"
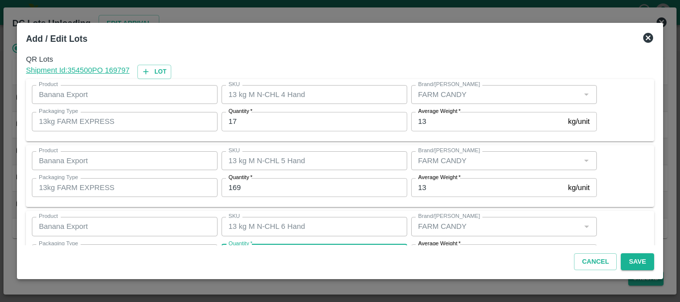
scroll to position [18, 0]
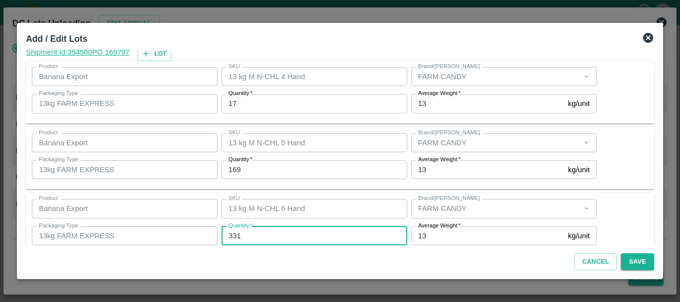
type input "331"
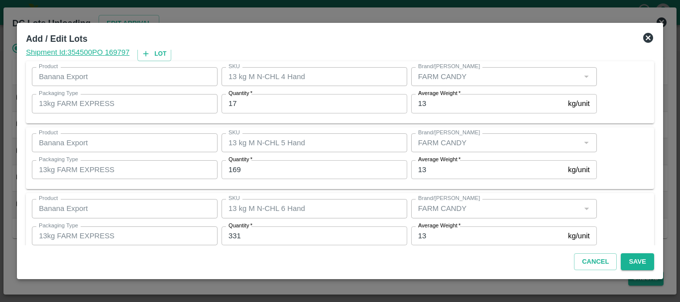
scroll to position [168, 0]
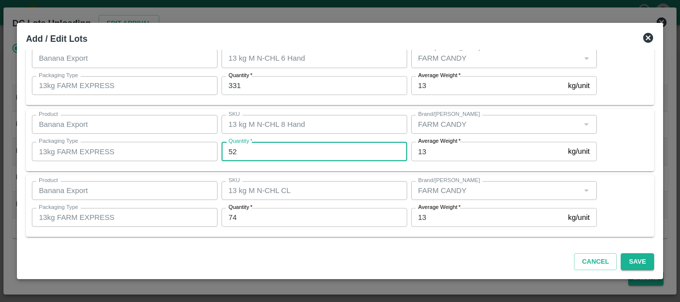
type input "52"
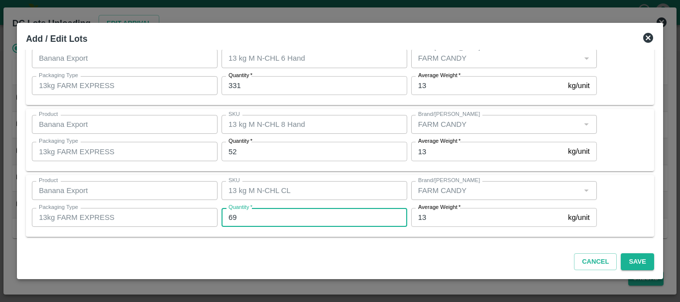
type input "69"
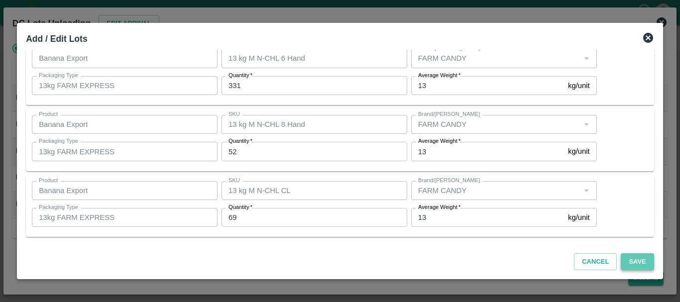
click at [631, 263] on button "Save" at bounding box center [637, 261] width 33 height 17
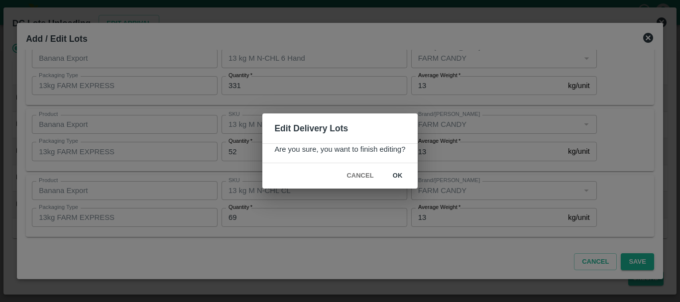
click at [391, 173] on button "ok" at bounding box center [398, 175] width 32 height 17
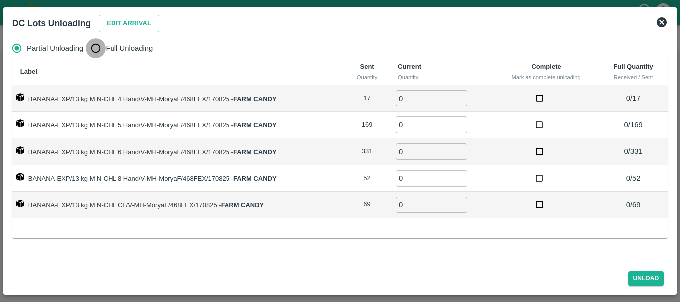
click at [90, 51] on input "Full Unloading" at bounding box center [96, 48] width 20 height 20
radio input "true"
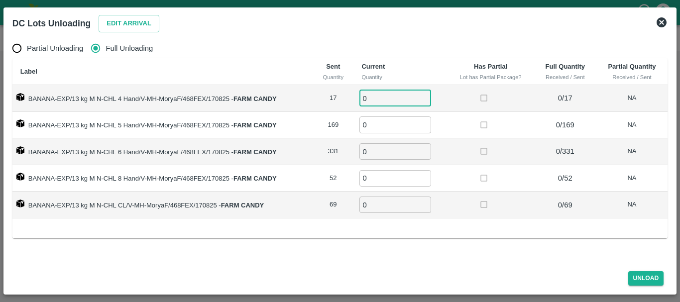
click at [403, 92] on input "0" at bounding box center [395, 98] width 72 height 16
type input "017"
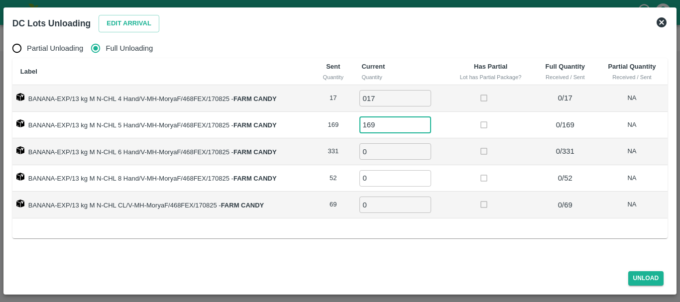
type input "169"
type input "331"
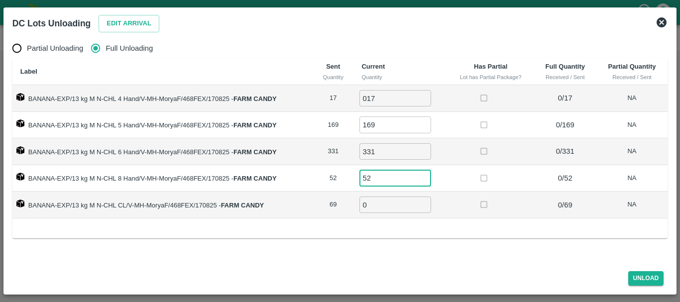
type input "52"
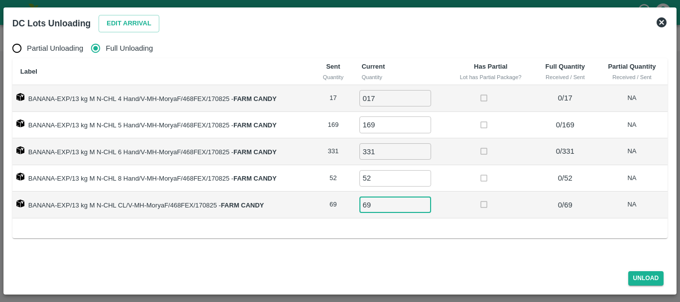
type input "69"
click at [458, 187] on td at bounding box center [490, 178] width 87 height 27
click at [647, 277] on button "Unload" at bounding box center [646, 278] width 36 height 14
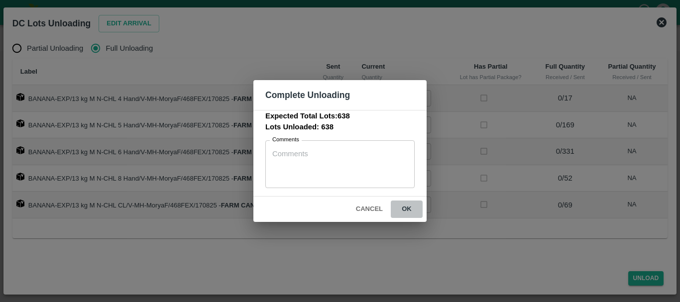
click at [414, 213] on button "ok" at bounding box center [407, 209] width 32 height 17
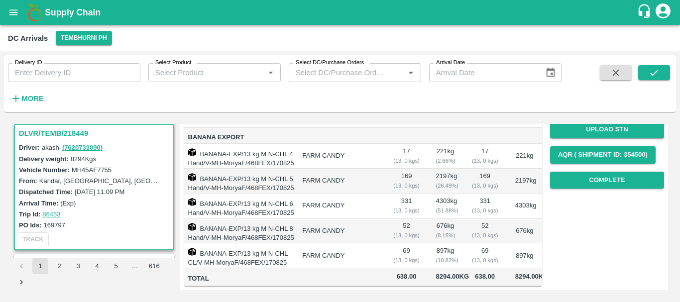
scroll to position [0, 0]
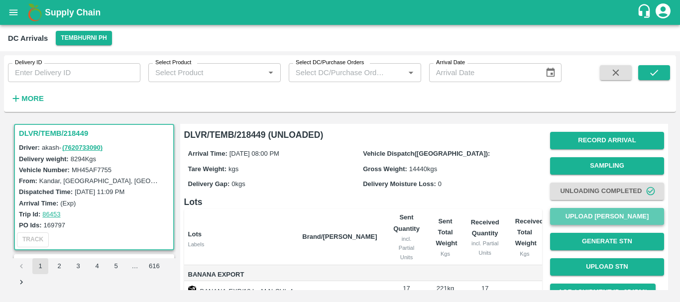
click at [572, 216] on button "Upload [PERSON_NAME]" at bounding box center [607, 216] width 114 height 17
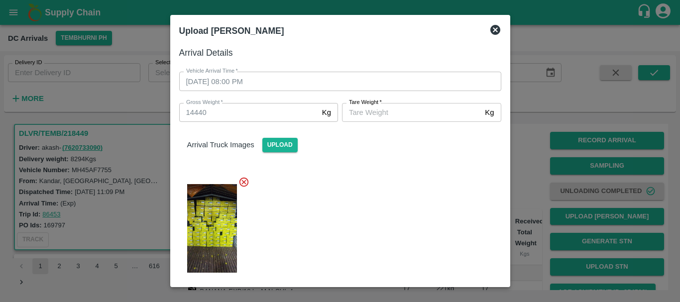
click at [366, 108] on input "[PERSON_NAME]   *" at bounding box center [411, 112] width 139 height 19
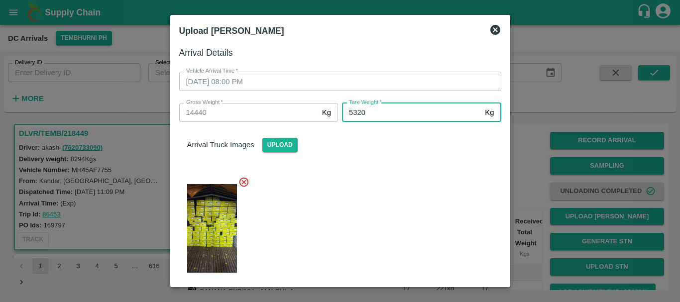
type input "5320"
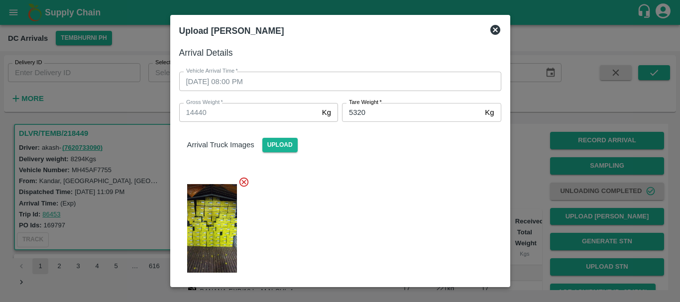
click at [366, 191] on div at bounding box center [336, 225] width 330 height 114
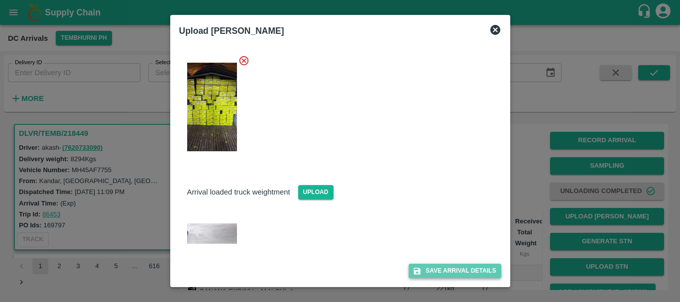
click at [439, 270] on button "Save Arrival Details" at bounding box center [455, 271] width 92 height 14
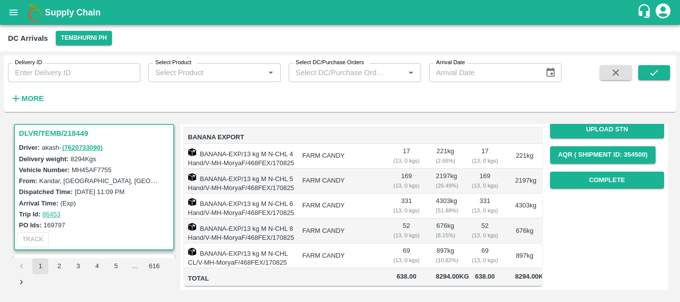
scroll to position [156, 0]
click at [568, 172] on button "Complete" at bounding box center [607, 180] width 114 height 17
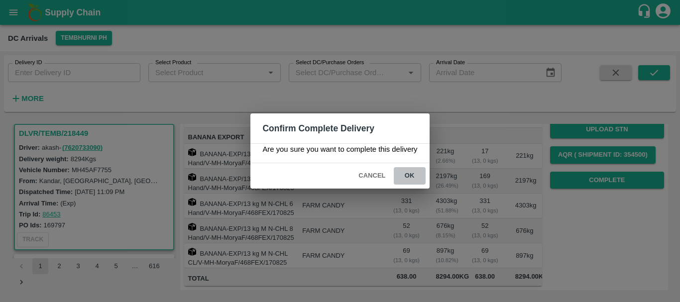
click at [406, 182] on button "ok" at bounding box center [410, 175] width 32 height 17
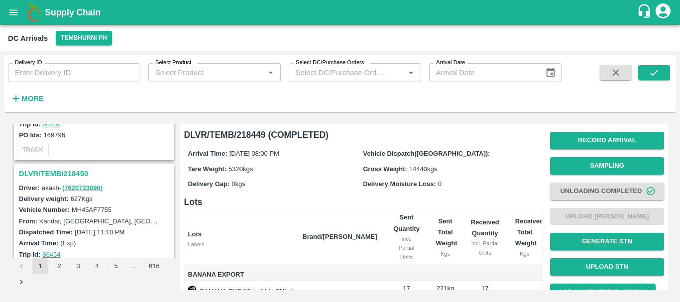
scroll to position [94, 0]
click at [75, 172] on h3 "DLVR/TEMB/218450" at bounding box center [95, 174] width 153 height 13
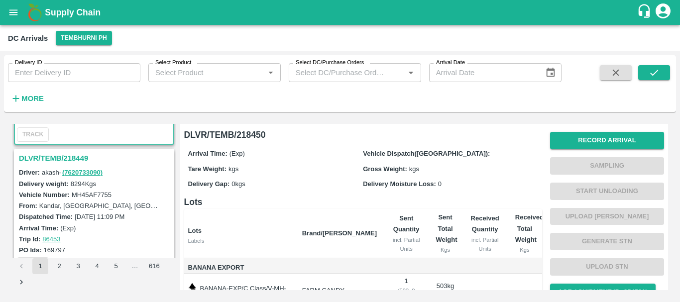
click at [68, 163] on h3 "DLVR/TEMB/218449" at bounding box center [95, 158] width 153 height 13
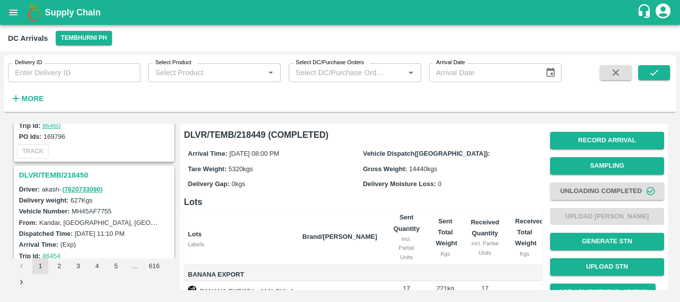
click at [70, 173] on h3 "DLVR/TEMB/218450" at bounding box center [95, 175] width 153 height 13
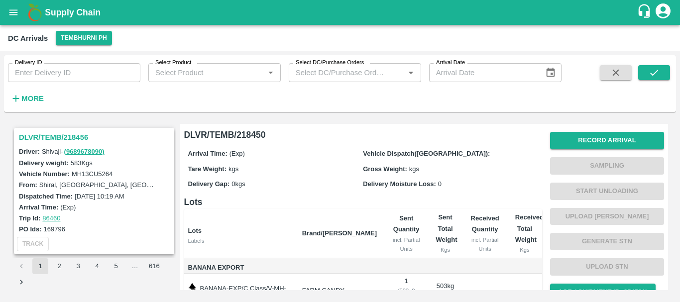
click at [68, 135] on h3 "DLVR/TEMB/218456" at bounding box center [95, 137] width 153 height 13
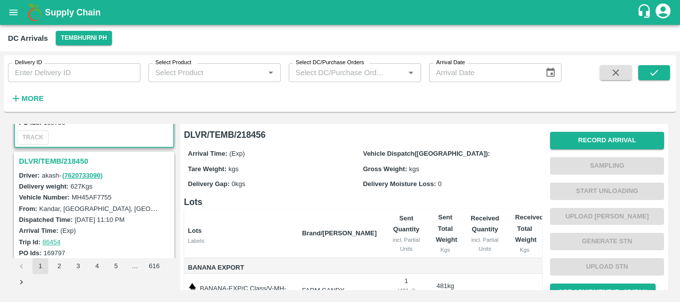
click at [62, 162] on h3 "DLVR/TEMB/218450" at bounding box center [95, 161] width 153 height 13
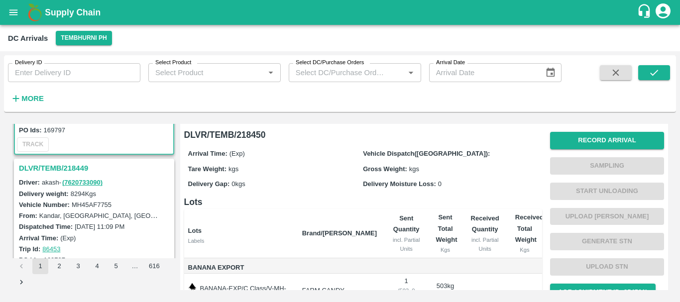
click at [66, 166] on h3 "DLVR/TEMB/218449" at bounding box center [95, 168] width 153 height 13
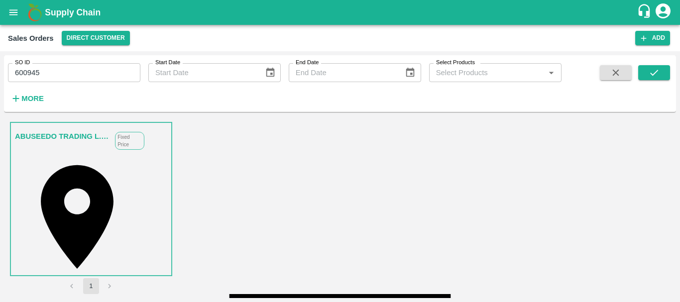
scroll to position [382, 0]
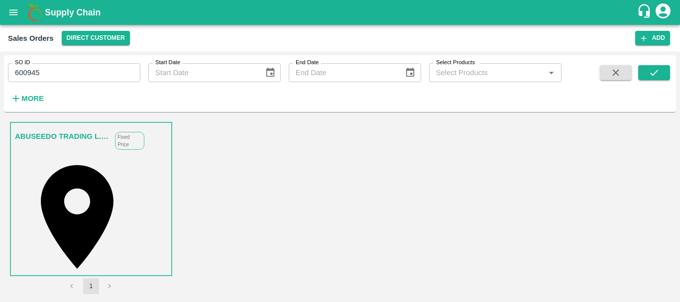
scroll to position [146, 0]
click at [16, 11] on icon "open drawer" at bounding box center [13, 12] width 11 height 11
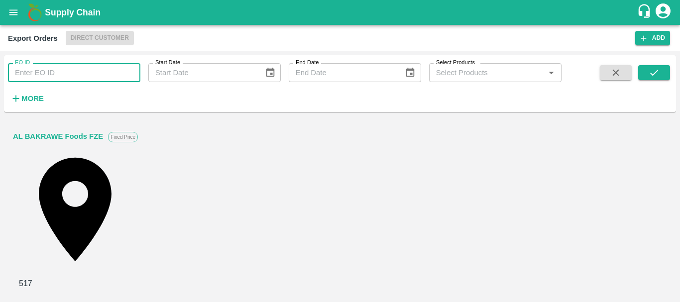
click at [86, 71] on input "EO ID" at bounding box center [74, 72] width 132 height 19
type input "489"
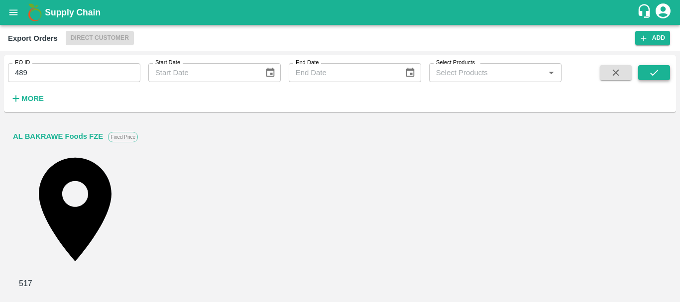
click at [662, 71] on button "submit" at bounding box center [654, 72] width 32 height 15
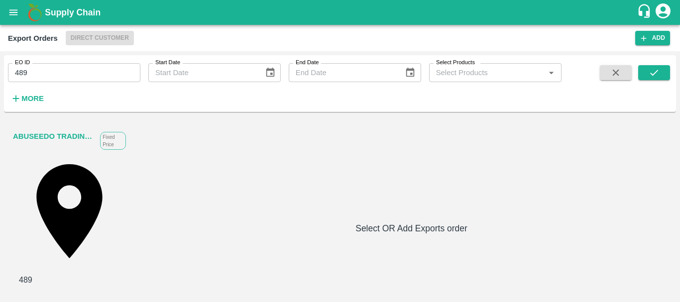
click at [60, 132] on link "ABUSEEDO TRADING L.L.C" at bounding box center [54, 136] width 82 height 13
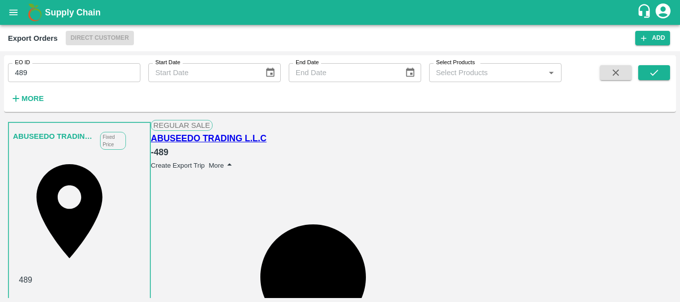
scroll to position [1257, 0]
click at [0, 0] on input "Upload" at bounding box center [0, 0] width 0 height 0
